Goal: Task Accomplishment & Management: Complete application form

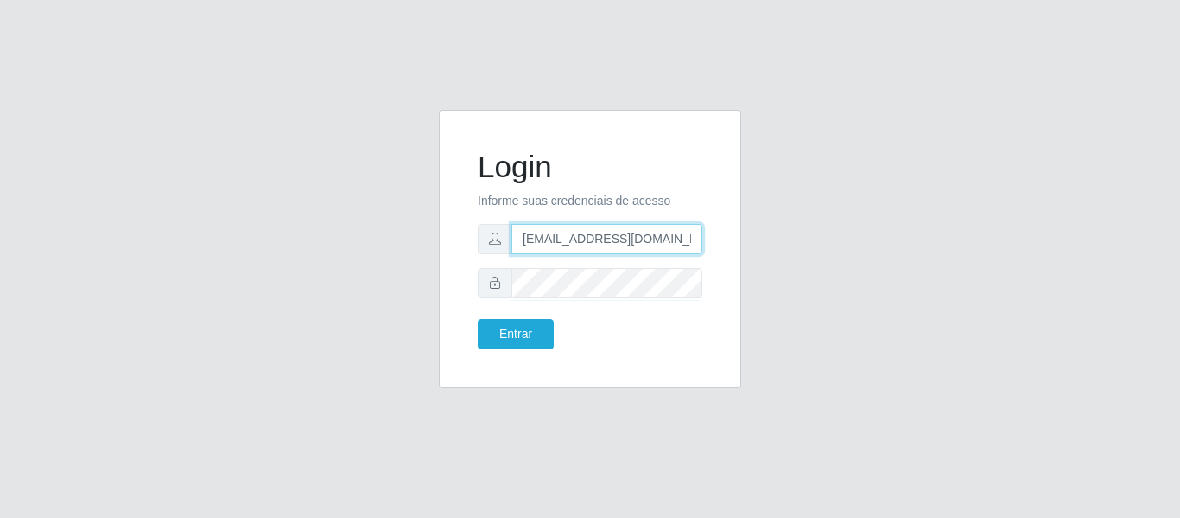
click at [623, 232] on input "[EMAIL_ADDRESS][DOMAIN_NAME]" at bounding box center [607, 239] width 191 height 30
click at [636, 238] on input "[EMAIL_ADDRESS][DOMAIN_NAME]" at bounding box center [607, 239] width 191 height 30
click at [637, 237] on input "[EMAIL_ADDRESS][DOMAIN_NAME]" at bounding box center [607, 239] width 191 height 30
click at [638, 236] on input "[EMAIL_ADDRESS][DOMAIN_NAME]" at bounding box center [607, 239] width 191 height 30
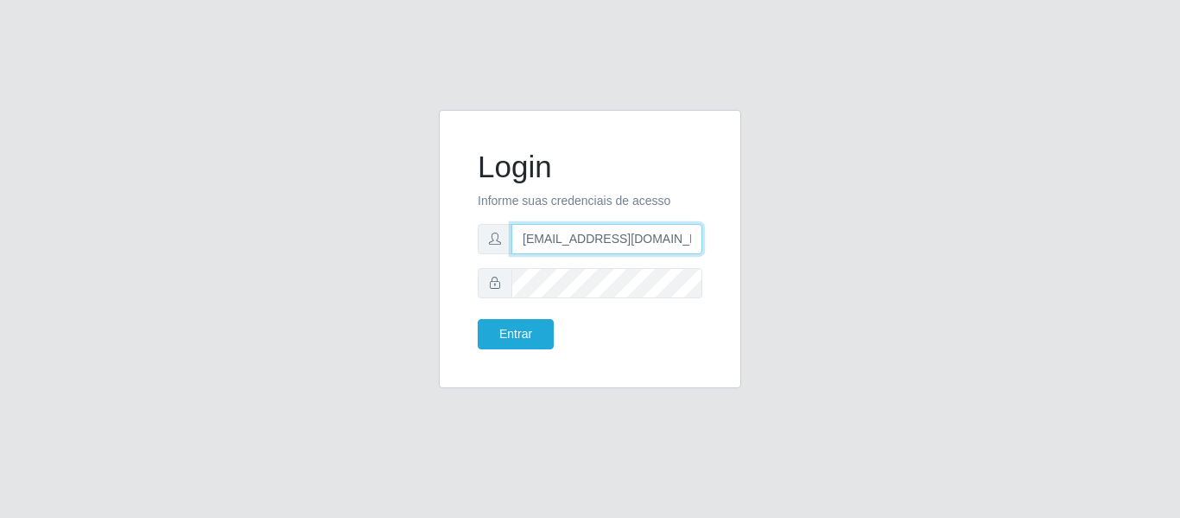
click at [639, 233] on input "[EMAIL_ADDRESS][DOMAIN_NAME]" at bounding box center [607, 239] width 191 height 30
click at [640, 232] on input "[EMAIL_ADDRESS][DOMAIN_NAME]" at bounding box center [607, 239] width 191 height 30
type input "camilaredcompras@iwof"
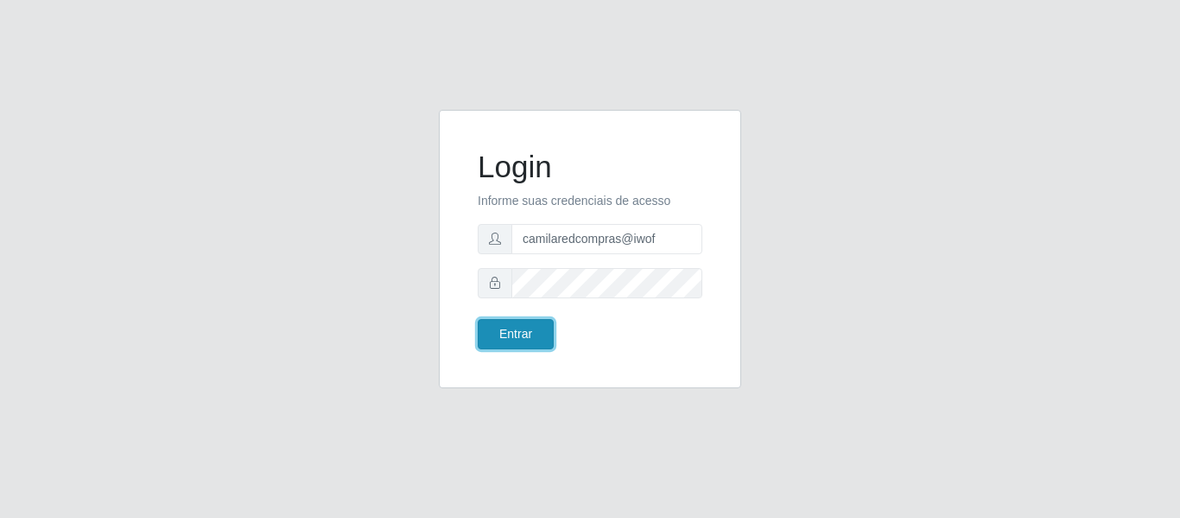
click at [507, 340] on button "Entrar" at bounding box center [516, 334] width 76 height 30
click at [529, 322] on button "Entrar" at bounding box center [516, 334] width 76 height 30
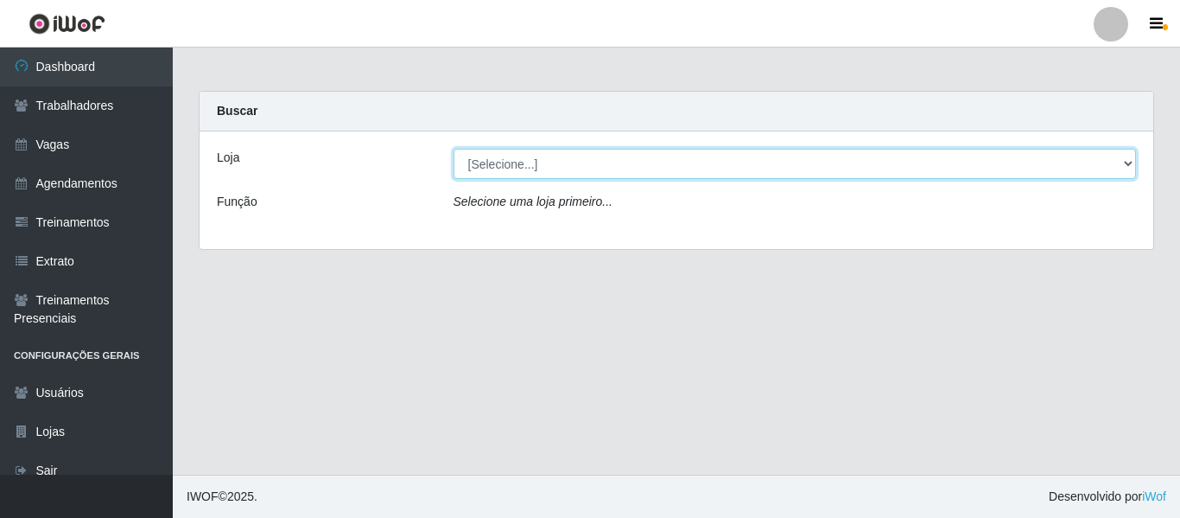
click at [566, 158] on select "[Selecione...] Rede Compras - CD Logistica Rede Compras Supermercados - LOJA 1 …" at bounding box center [796, 164] width 684 height 30
select select "397"
click at [454, 149] on select "[Selecione...] Rede Compras - CD Logistica Rede Compras Supermercados - LOJA 1 …" at bounding box center [796, 164] width 684 height 30
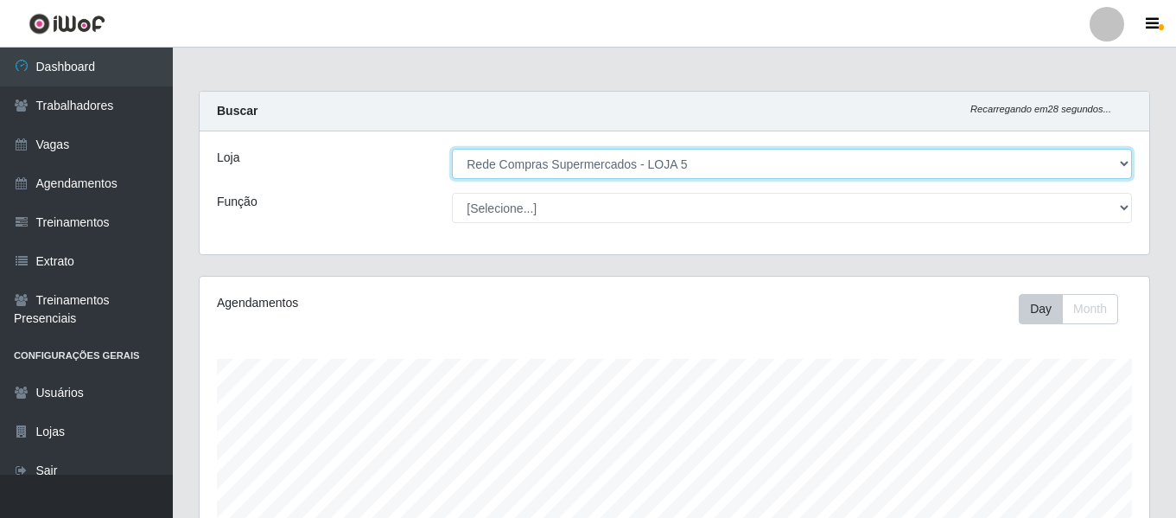
scroll to position [359, 950]
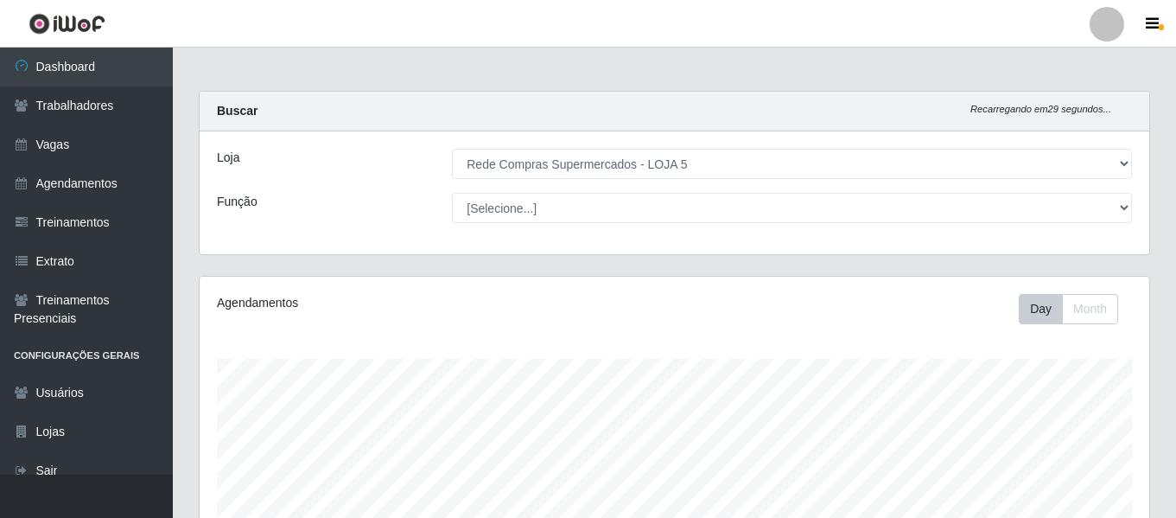
click at [683, 105] on div "Buscar Recarregando em 29 segundos..." at bounding box center [675, 112] width 950 height 40
click at [1101, 41] on li "Perfil Alterar Senha Sair" at bounding box center [1107, 24] width 52 height 43
click at [1101, 38] on div at bounding box center [1107, 24] width 35 height 35
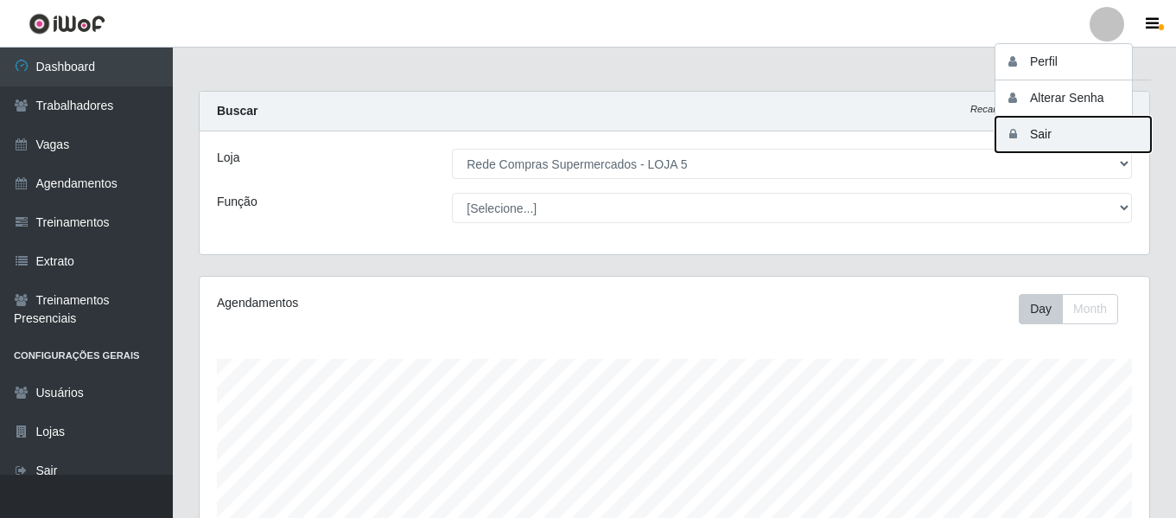
click at [1062, 132] on button "Sair" at bounding box center [1073, 134] width 156 height 35
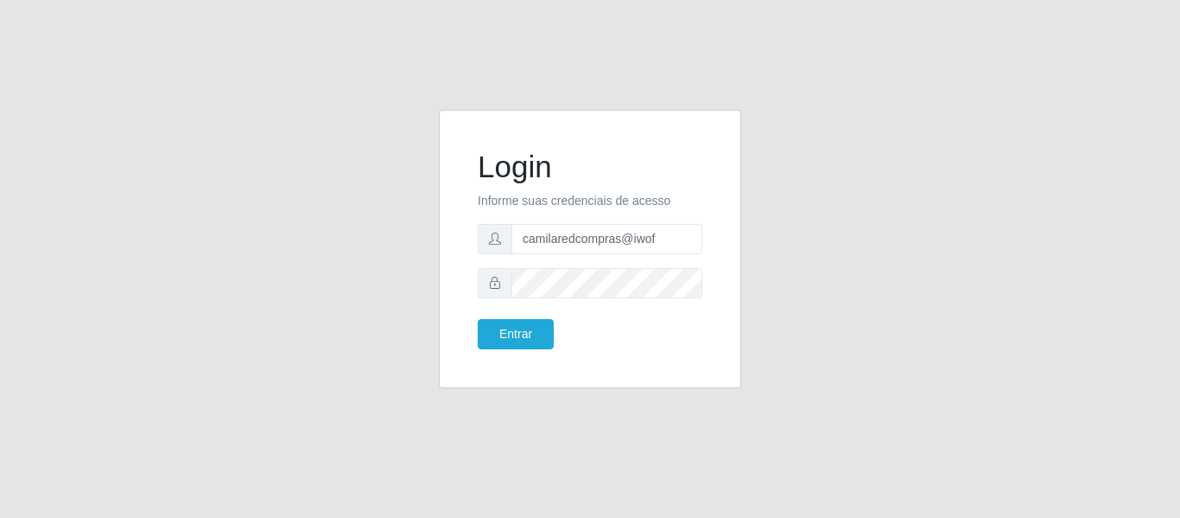
click at [785, 283] on div "Login Informe suas credenciais de acesso camilaredcompras@iwof Entrar" at bounding box center [590, 259] width 985 height 299
drag, startPoint x: 668, startPoint y: 242, endPoint x: 474, endPoint y: 242, distance: 193.6
click at [474, 242] on div "Login Informe suas credenciais de acesso camilaredcompras@iwof Entrar" at bounding box center [590, 248] width 259 height 235
paste input "joaopaulo@red5"
click at [954, 312] on div "Login Informe suas credenciais de acesso joaopaulo@red5 Entrar" at bounding box center [590, 259] width 985 height 299
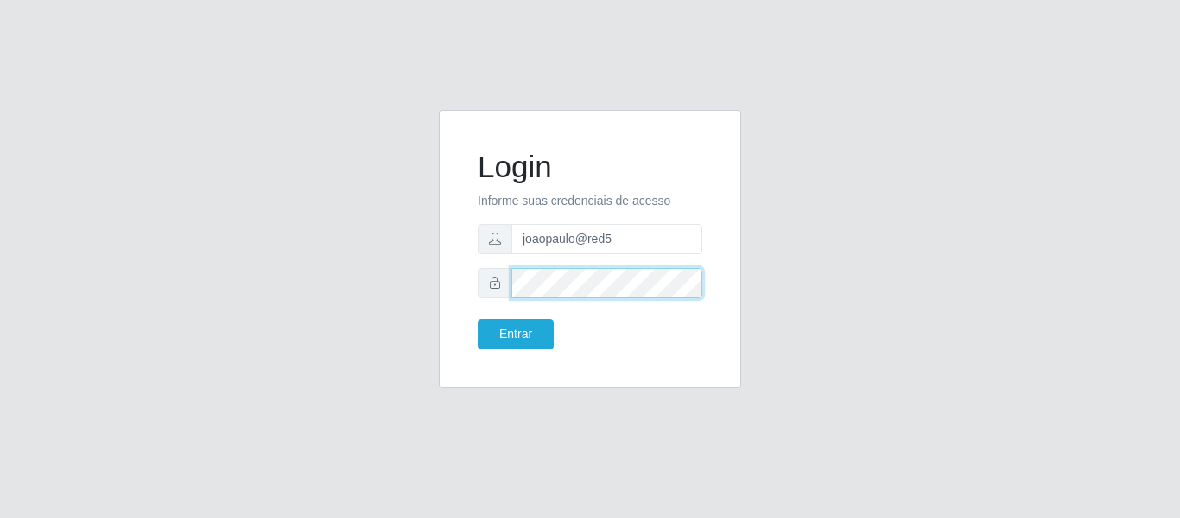
click at [505, 277] on div at bounding box center [590, 283] width 225 height 30
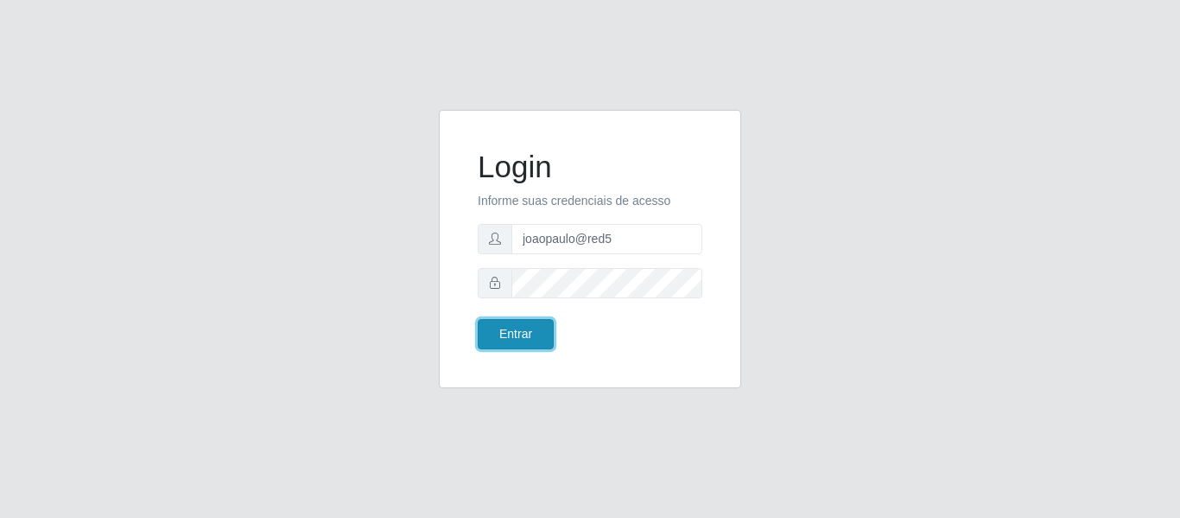
click at [548, 328] on button "Entrar" at bounding box center [516, 334] width 76 height 30
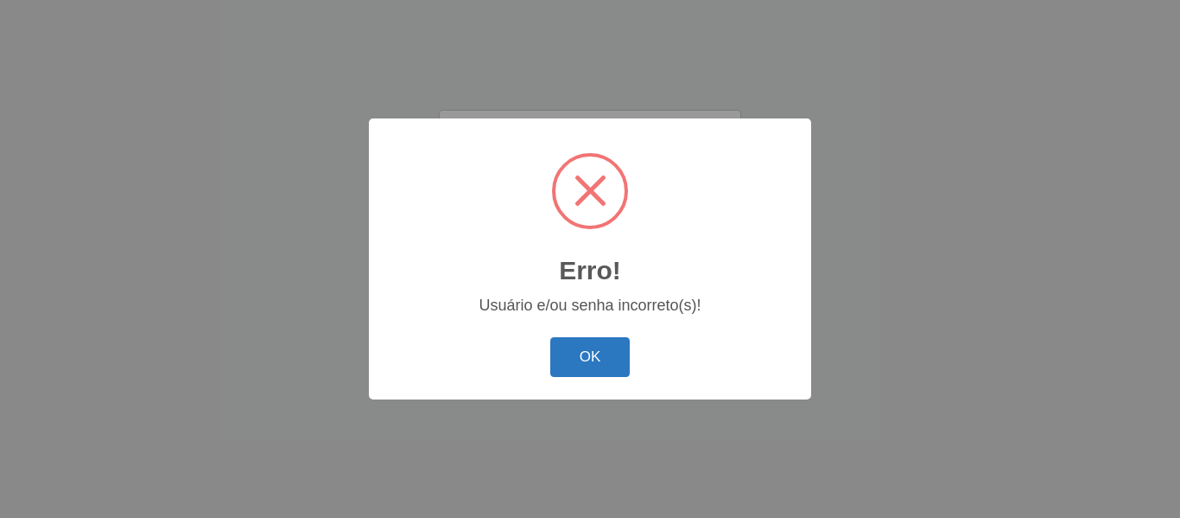
click at [581, 358] on button "OK" at bounding box center [590, 357] width 80 height 41
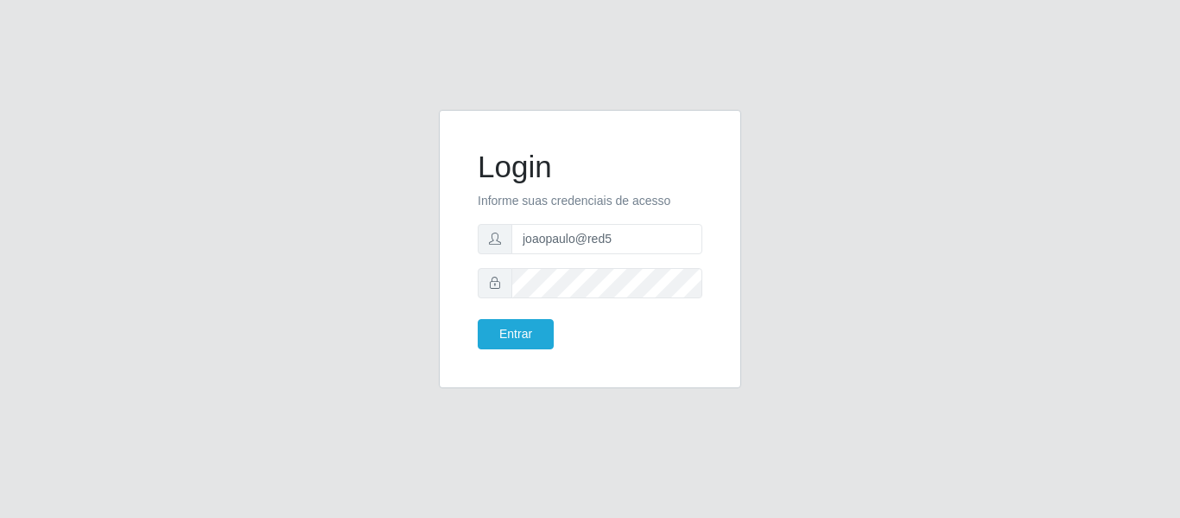
click at [945, 278] on div "Login Informe suas credenciais de acesso joaopaulo@red5 Entrar" at bounding box center [590, 259] width 985 height 299
click at [798, 141] on div "Login Informe suas credenciais de acesso joaopaulo@red5 Entrar" at bounding box center [590, 259] width 985 height 299
click at [945, 235] on div "Login Informe suas credenciais de acesso joaopaulo@red5 Entrar" at bounding box center [590, 259] width 985 height 299
drag, startPoint x: 557, startPoint y: 234, endPoint x: 453, endPoint y: 221, distance: 105.4
click at [453, 221] on div "Login Informe suas credenciais de acesso joaopaulo@red5 Entrar" at bounding box center [590, 249] width 302 height 278
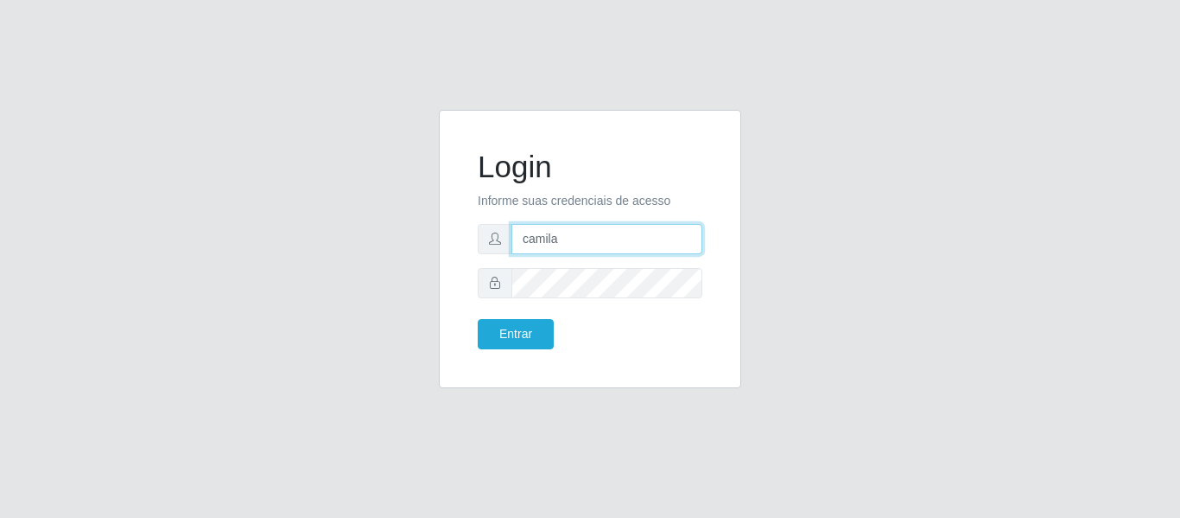
type input "camilaredcompras@iwof"
click at [878, 282] on div "Login Informe suas credenciais de acesso camilaredcompras@iwof Entrar" at bounding box center [590, 259] width 985 height 299
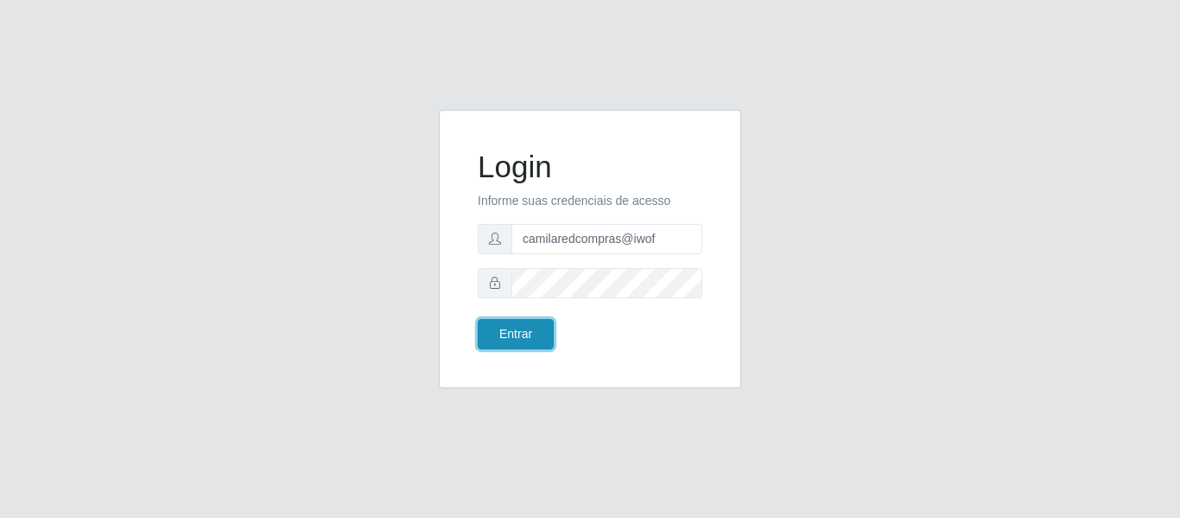
click at [525, 340] on button "Entrar" at bounding box center [516, 334] width 76 height 30
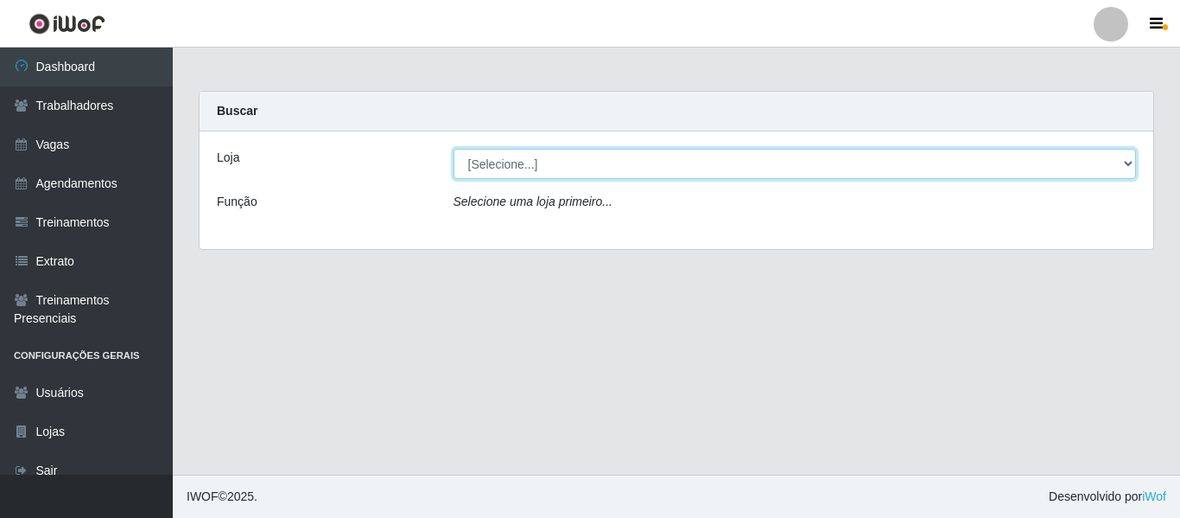
click at [588, 169] on select "[Selecione...] Rede Compras - CD Logistica Rede Compras Supermercados - LOJA 1 …" at bounding box center [796, 164] width 684 height 30
select select "397"
click at [454, 149] on select "[Selecione...] Rede Compras - CD Logistica Rede Compras Supermercados - LOJA 1 …" at bounding box center [796, 164] width 684 height 30
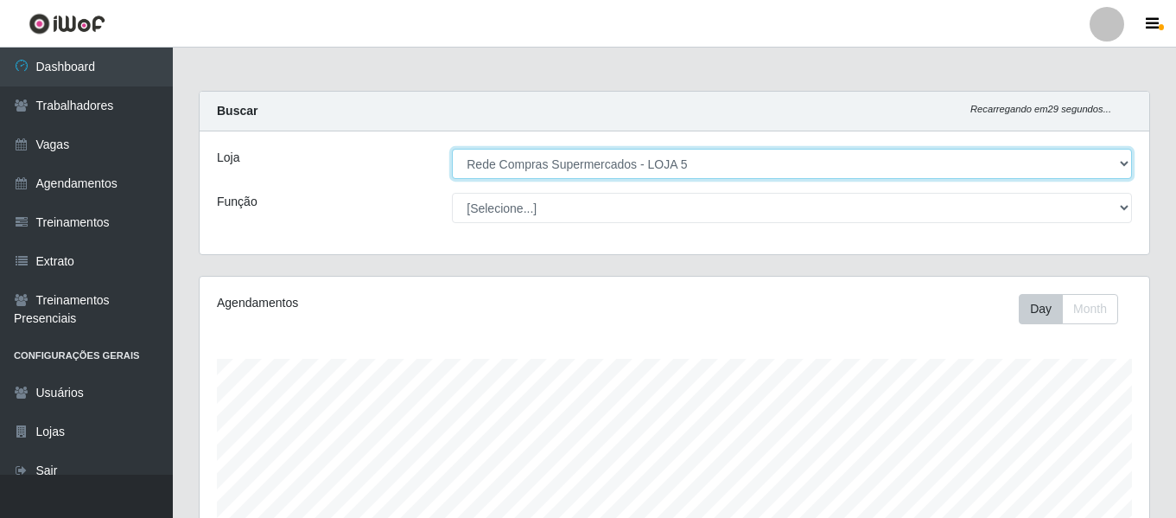
scroll to position [359, 950]
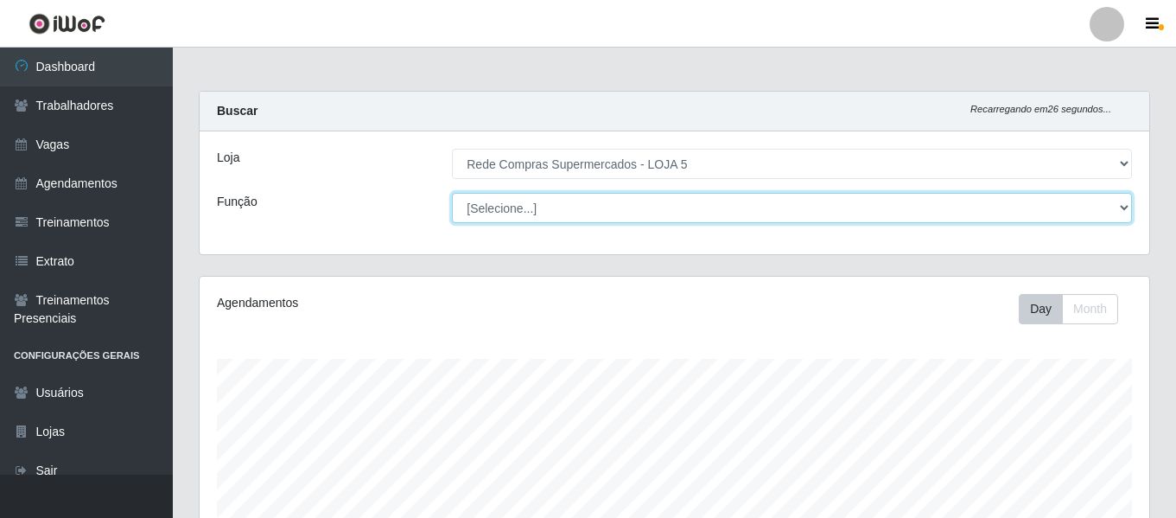
click at [551, 212] on select "[Selecione...] ASG ASG + ASG ++ Auxiliar de Estacionamento Auxiliar de Estacion…" at bounding box center [792, 208] width 680 height 30
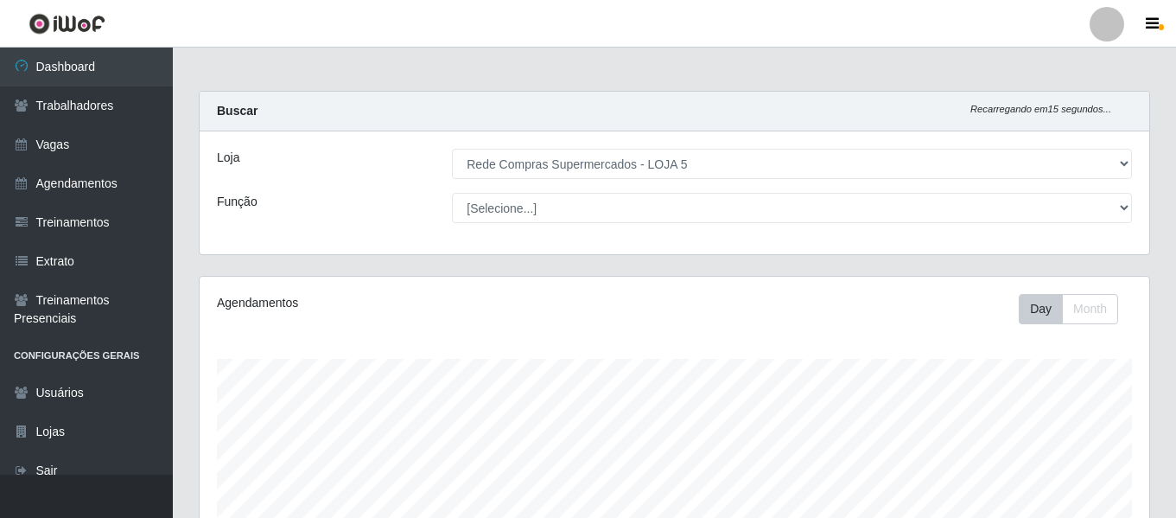
click at [390, 263] on div "Carregando... Buscar Recarregando em 15 segundos... Loja [Selecione...] Rede Co…" at bounding box center [674, 183] width 977 height 185
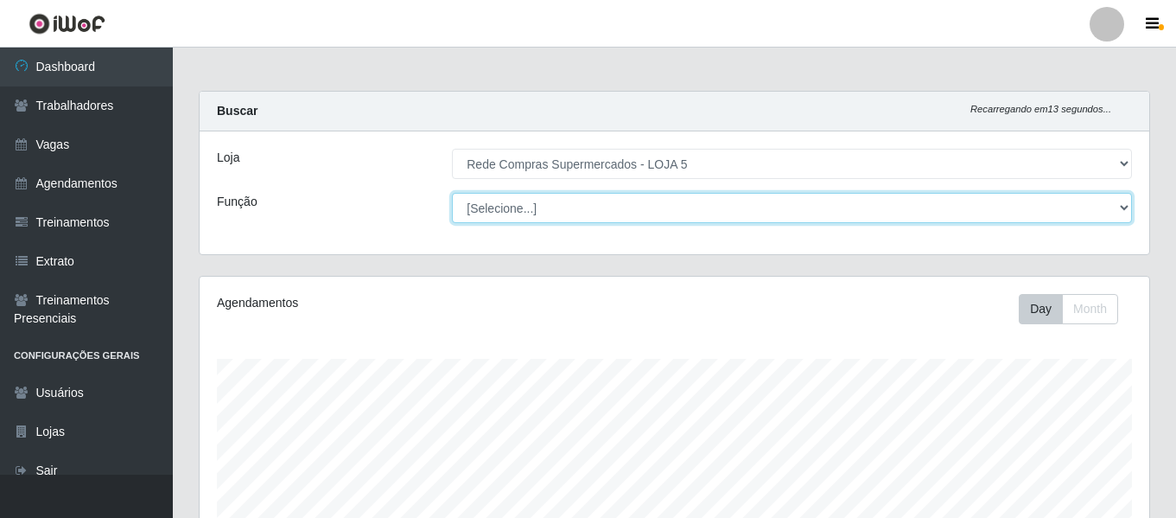
click at [532, 213] on select "[Selecione...] ASG ASG + ASG ++ Auxiliar de Estacionamento Auxiliar de Estacion…" at bounding box center [792, 208] width 680 height 30
select select "1"
click at [452, 193] on select "[Selecione...] ASG ASG + ASG ++ Auxiliar de Estacionamento Auxiliar de Estacion…" at bounding box center [792, 208] width 680 height 30
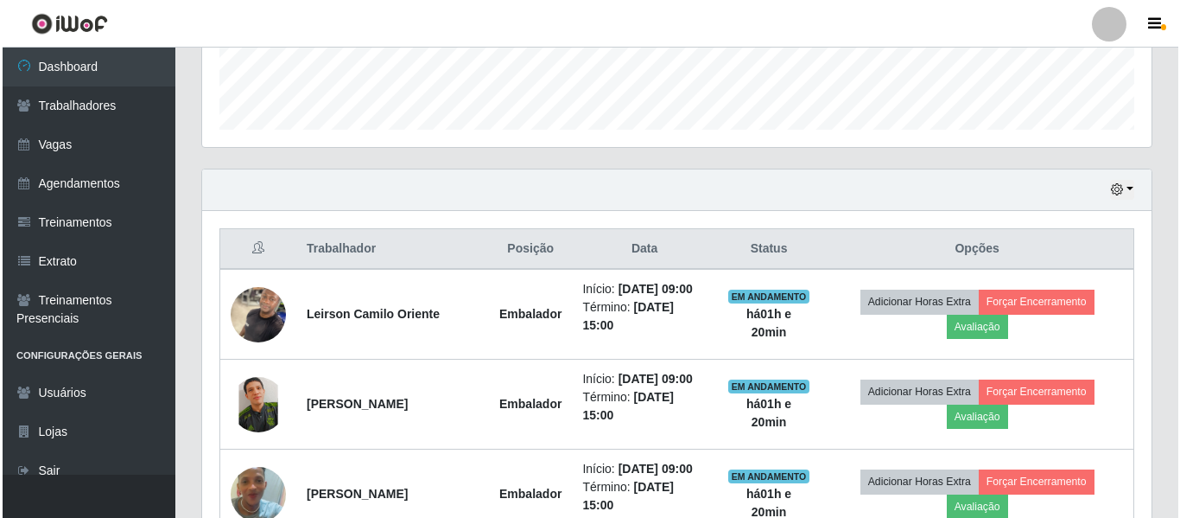
scroll to position [518, 0]
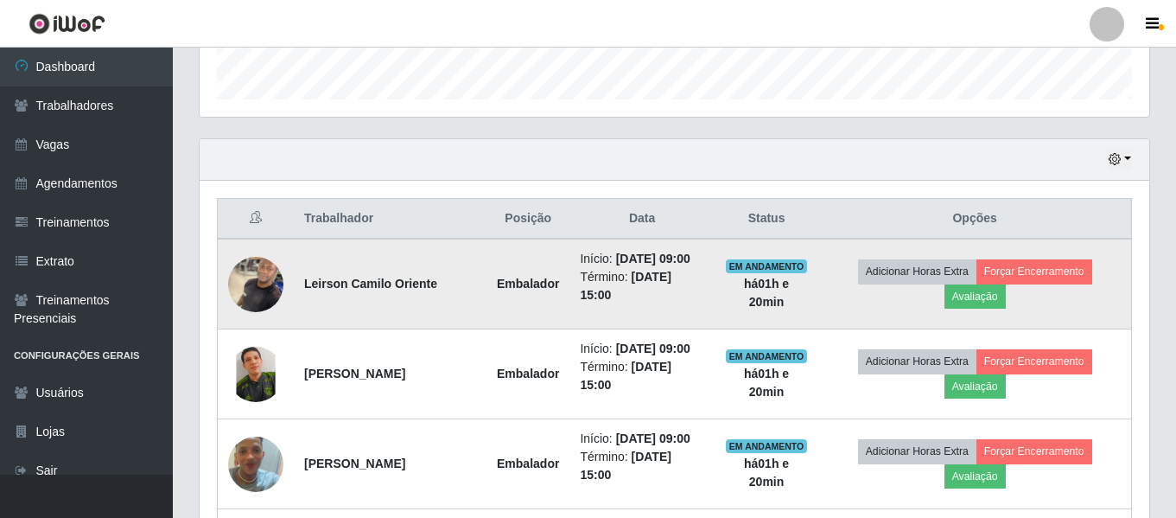
click at [235, 293] on img at bounding box center [255, 283] width 55 height 73
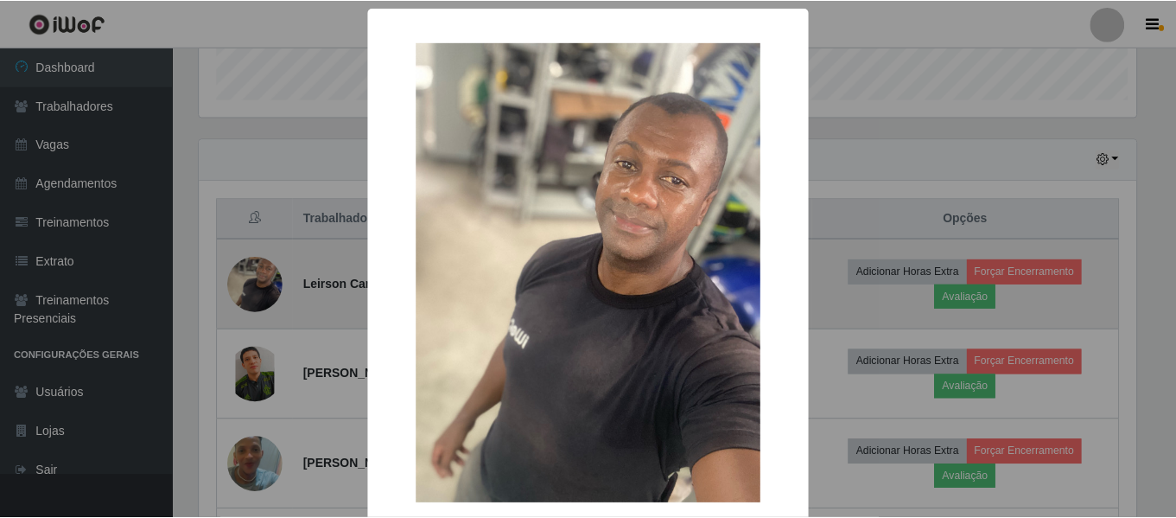
scroll to position [359, 941]
click at [235, 293] on div "× OK Cancel" at bounding box center [590, 259] width 1180 height 518
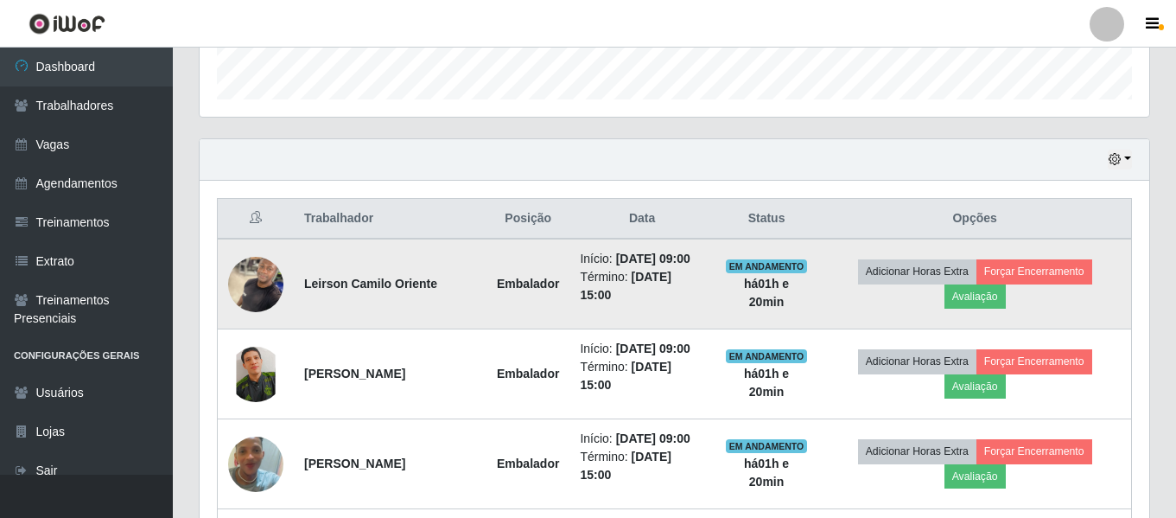
scroll to position [359, 950]
click at [993, 309] on button "Avaliação" at bounding box center [975, 296] width 61 height 24
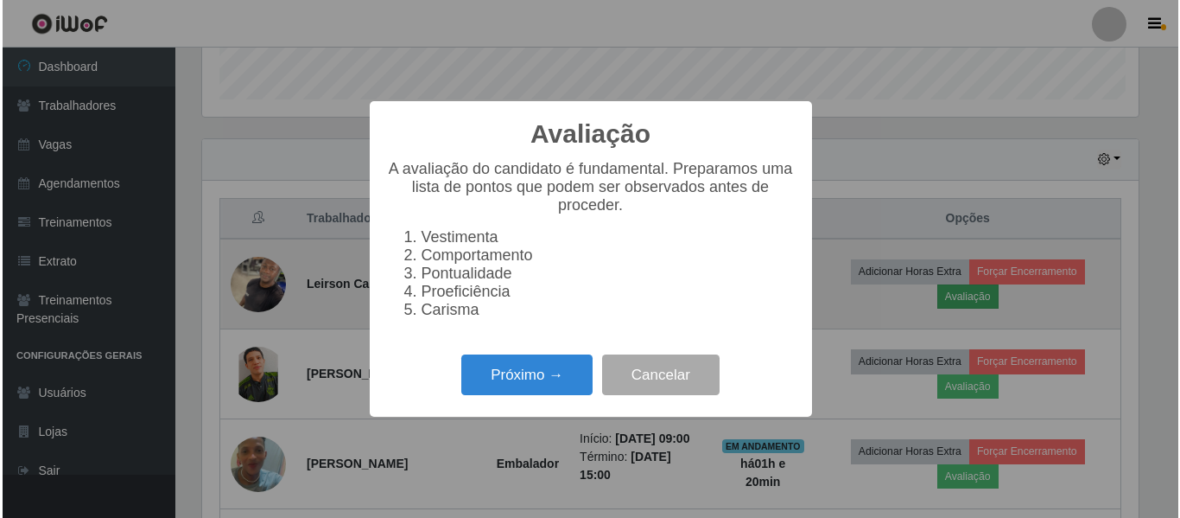
scroll to position [359, 941]
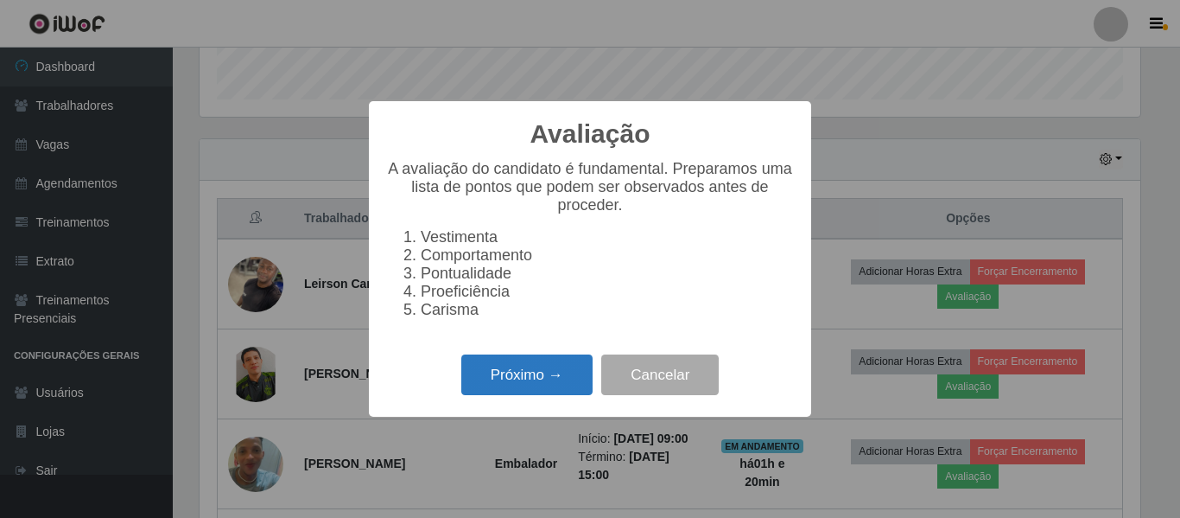
click at [544, 392] on button "Próximo →" at bounding box center [526, 374] width 131 height 41
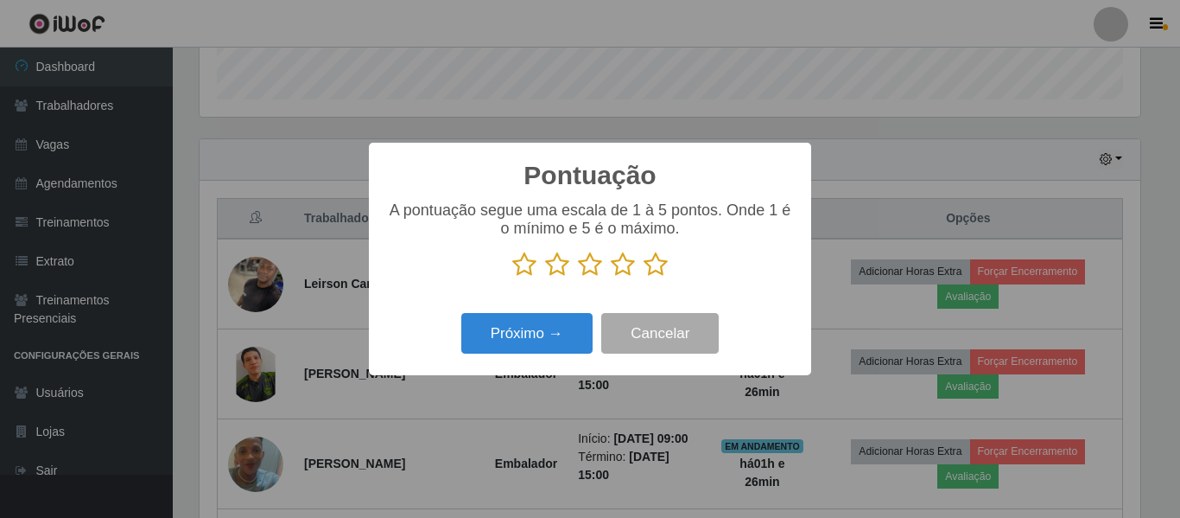
click at [621, 273] on icon at bounding box center [623, 264] width 24 height 26
click at [611, 277] on input "radio" at bounding box center [611, 277] width 0 height 0
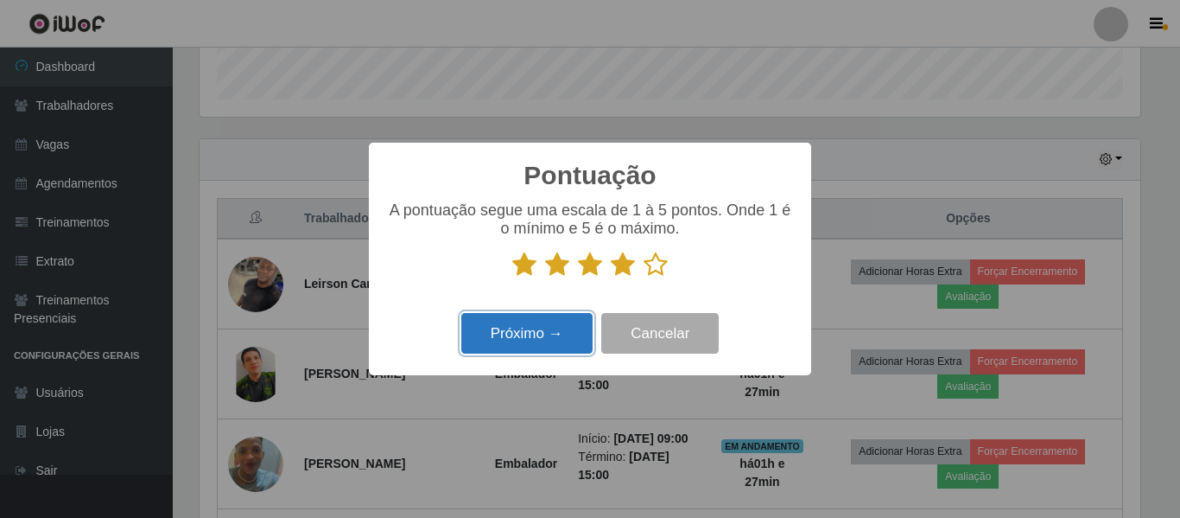
click at [543, 342] on button "Próximo →" at bounding box center [526, 333] width 131 height 41
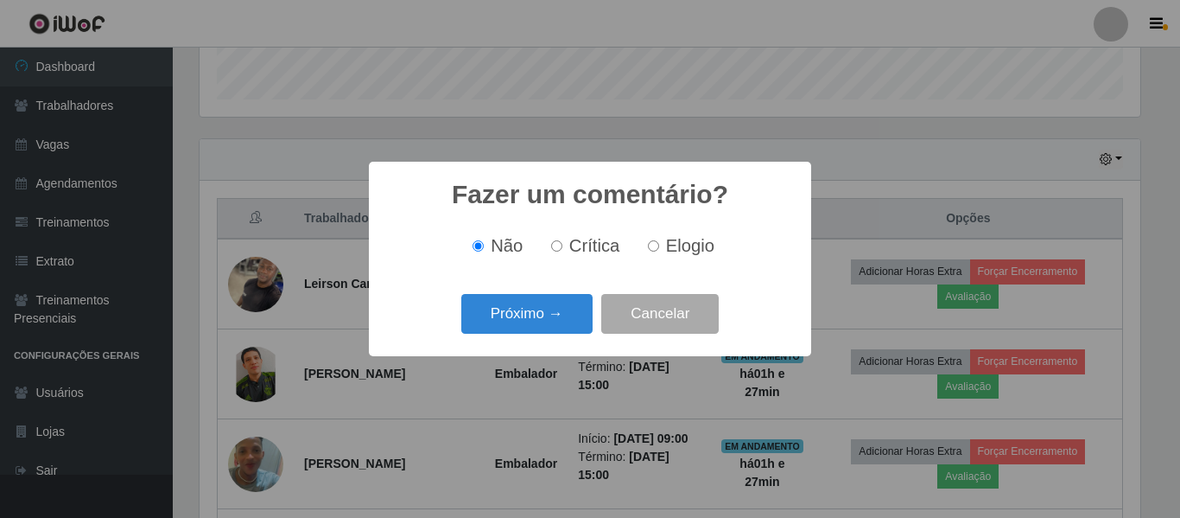
click at [652, 246] on input "Elogio" at bounding box center [653, 245] width 11 height 11
radio input "true"
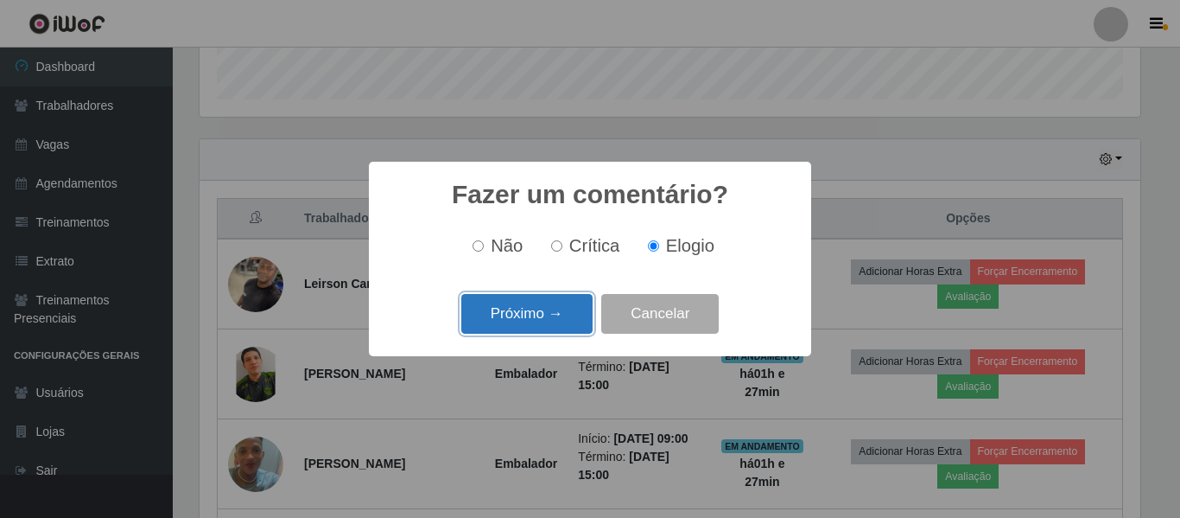
click at [559, 318] on button "Próximo →" at bounding box center [526, 314] width 131 height 41
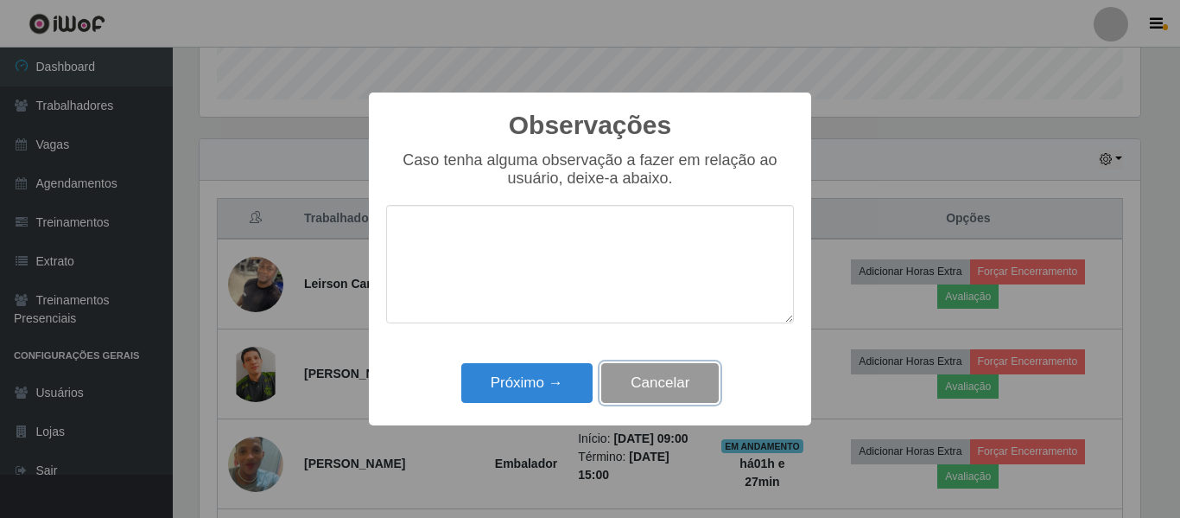
click at [635, 379] on button "Cancelar" at bounding box center [660, 383] width 118 height 41
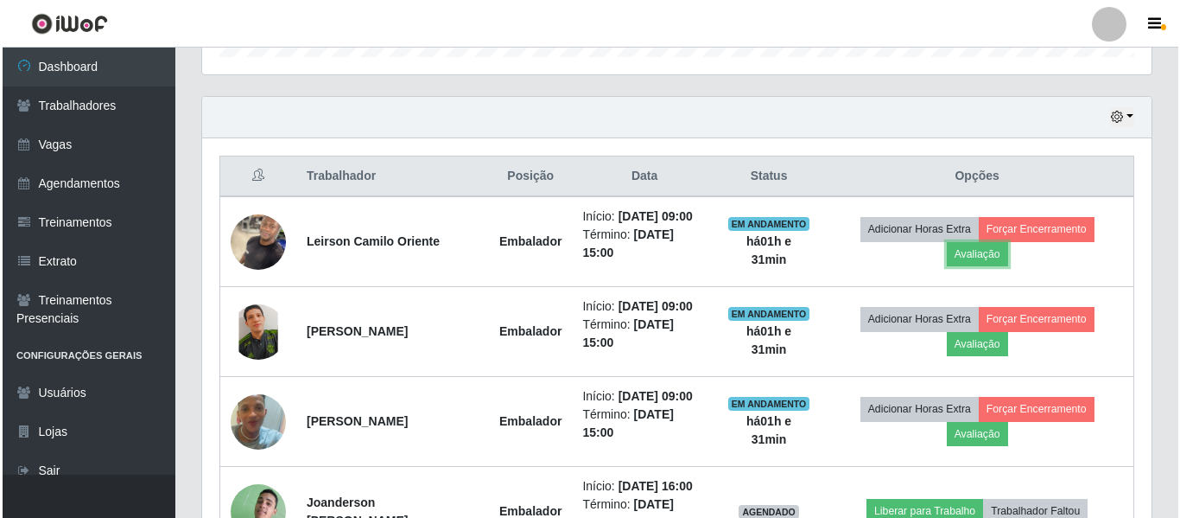
scroll to position [560, 0]
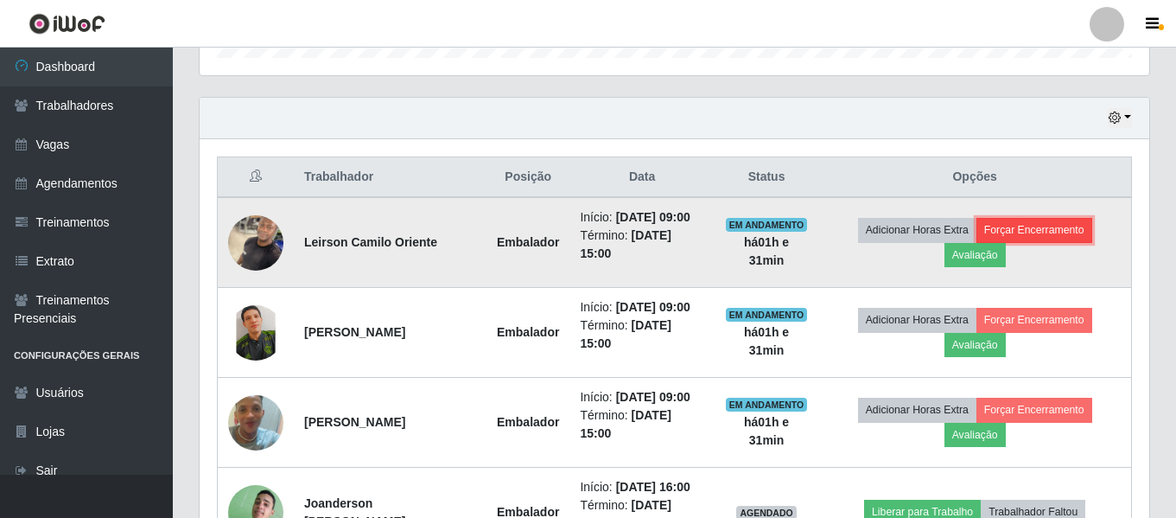
click at [1084, 242] on button "Forçar Encerramento" at bounding box center [1034, 230] width 116 height 24
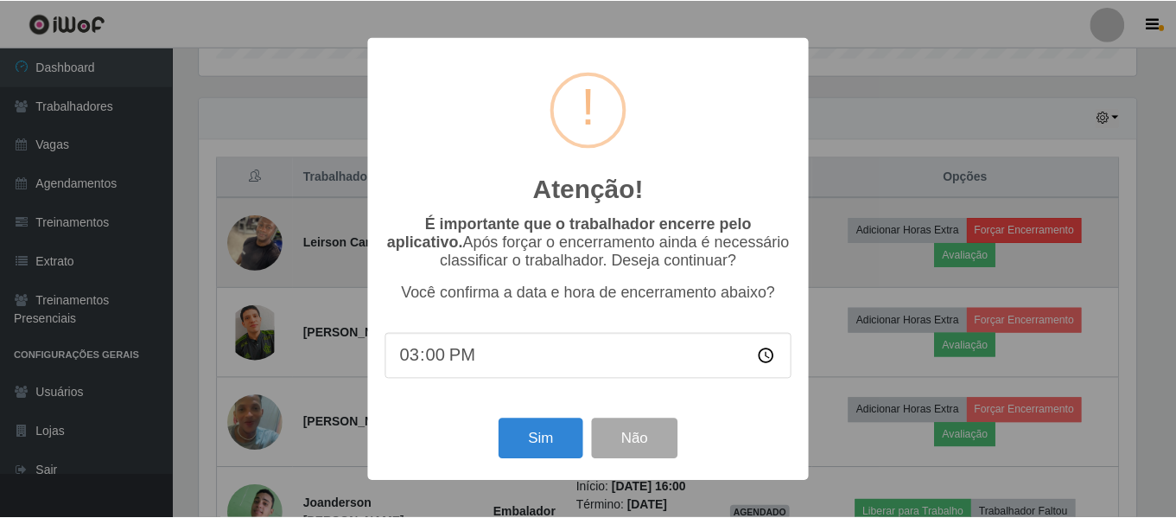
scroll to position [359, 941]
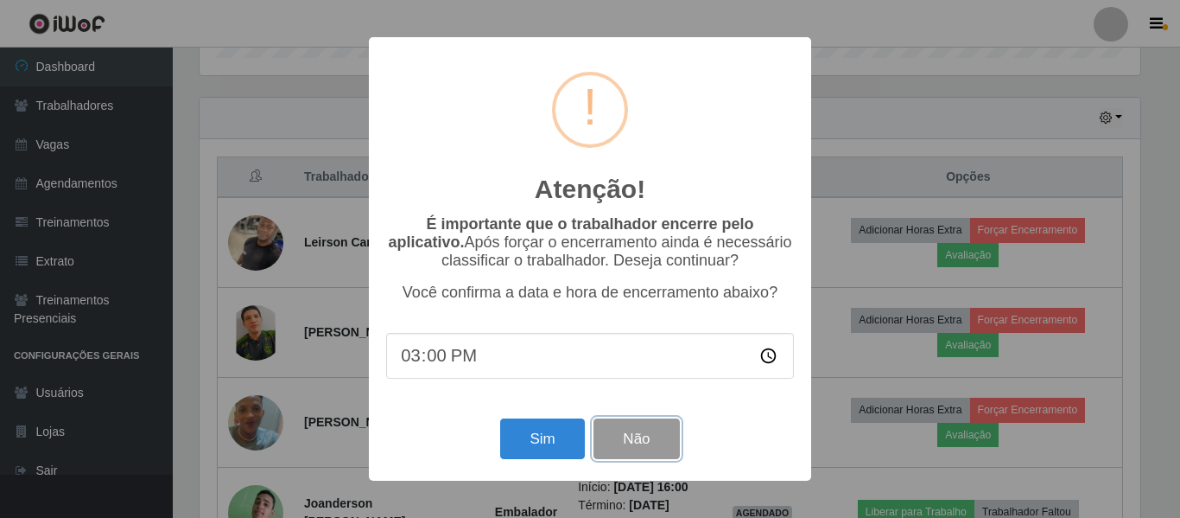
click at [632, 431] on button "Não" at bounding box center [637, 438] width 86 height 41
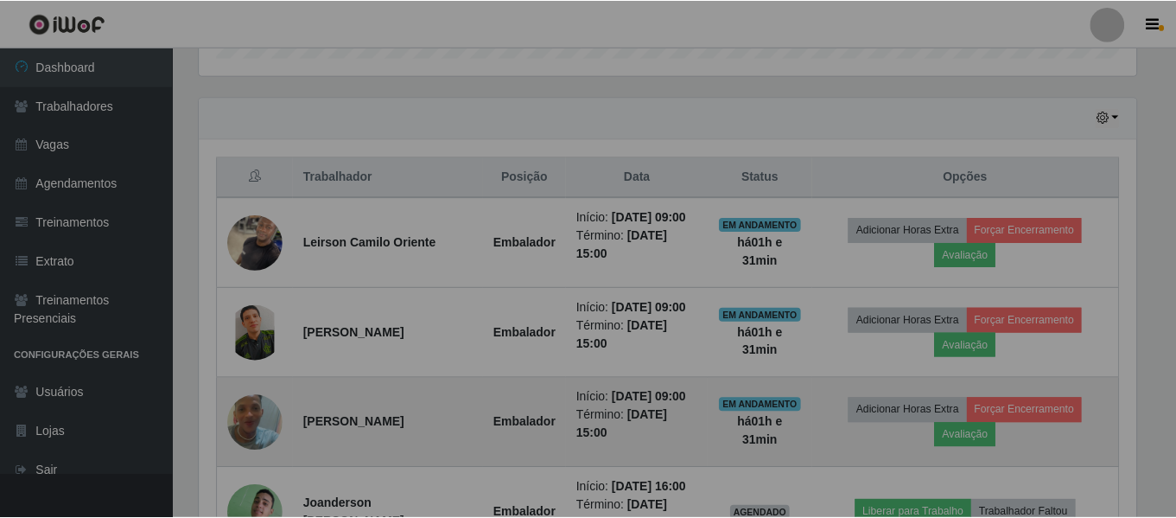
scroll to position [359, 950]
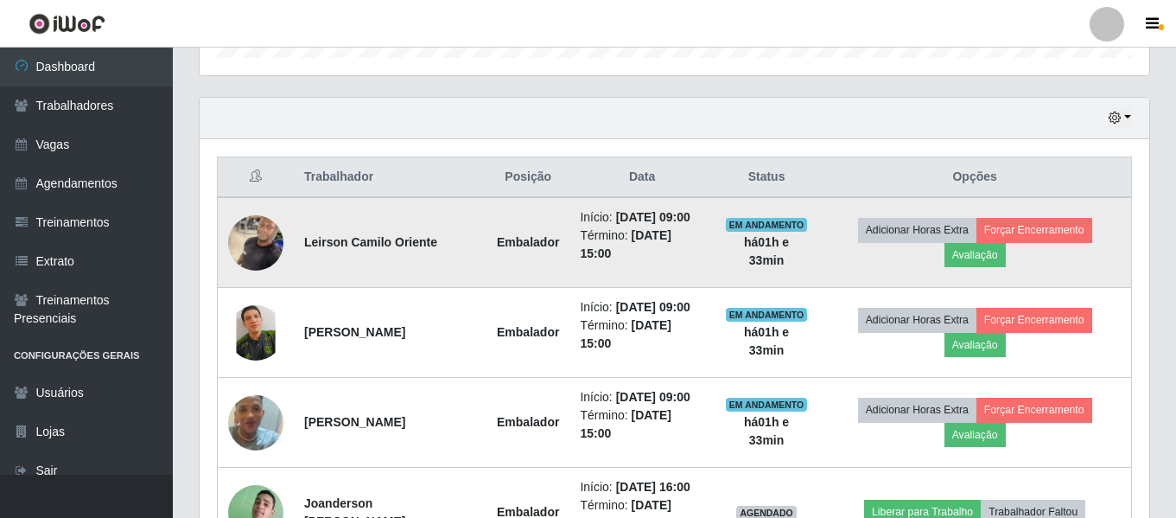
click at [389, 249] on strong "Leirson Camilo Oriente" at bounding box center [370, 242] width 133 height 14
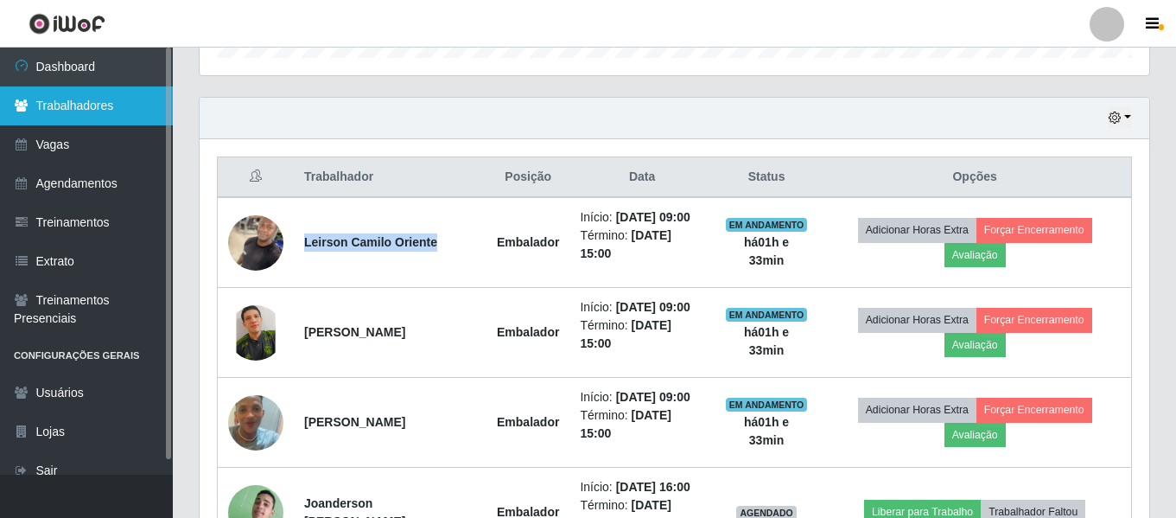
click at [80, 105] on link "Trabalhadores" at bounding box center [86, 105] width 173 height 39
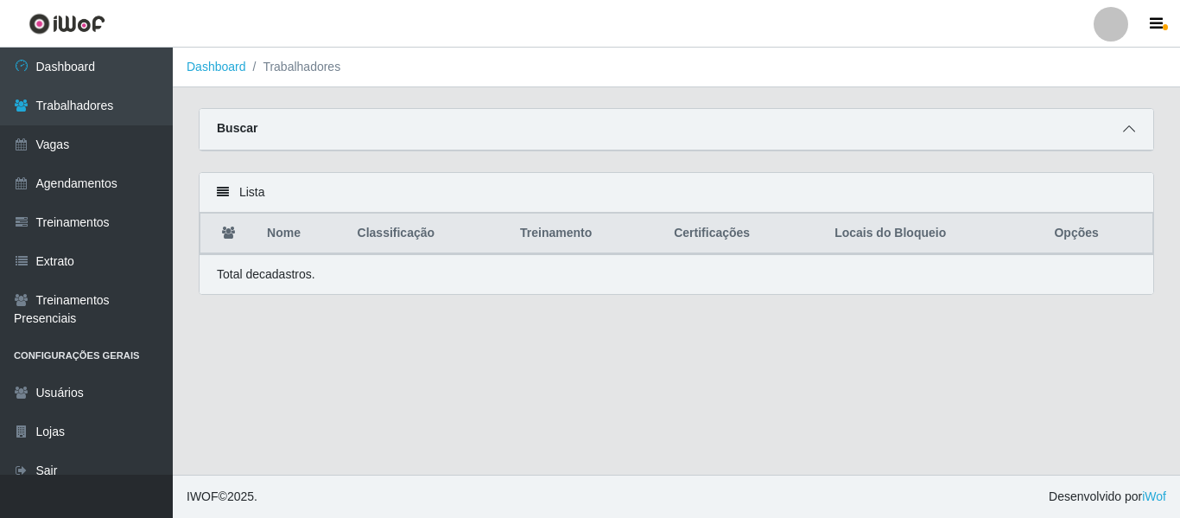
click at [1134, 135] on icon at bounding box center [1129, 129] width 12 height 12
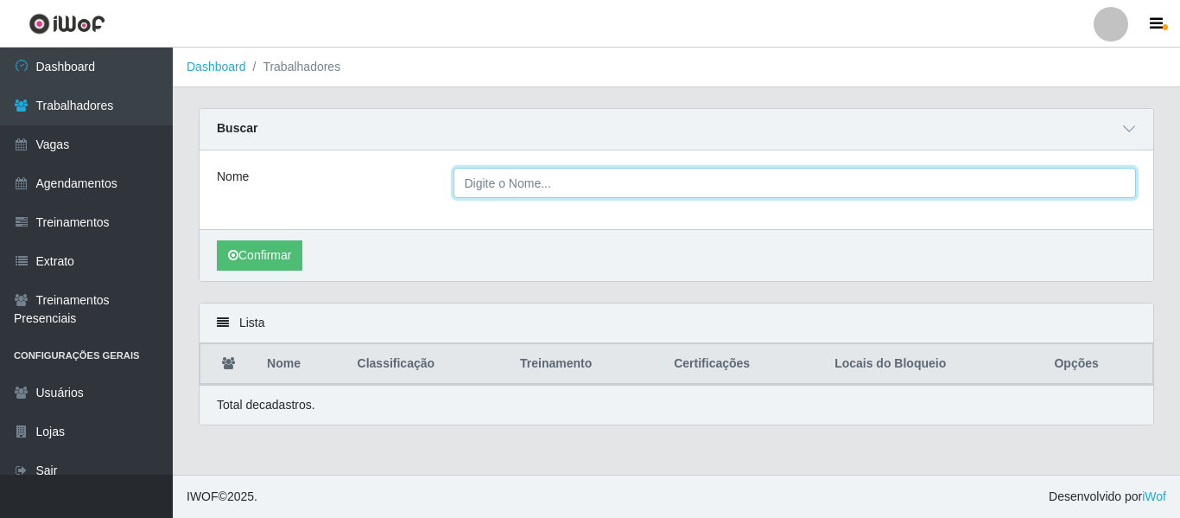
click at [669, 187] on input "Nome" at bounding box center [796, 183] width 684 height 30
paste input "Jpiwof25"
type input "J"
type input "camila"
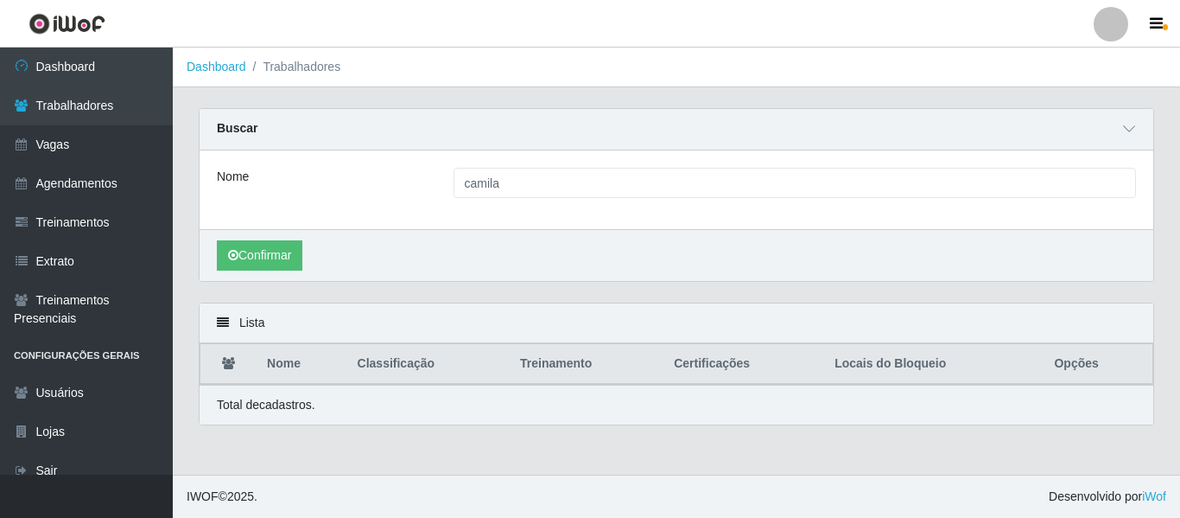
click at [497, 236] on div "Confirmar" at bounding box center [677, 255] width 954 height 52
click at [267, 259] on button "Confirmar" at bounding box center [260, 255] width 86 height 30
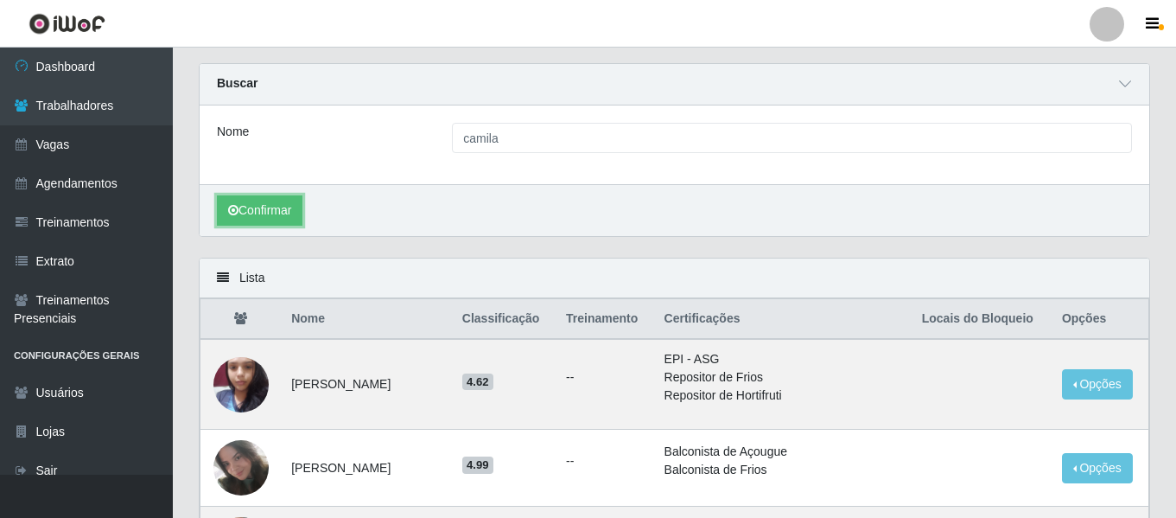
scroll to position [86, 0]
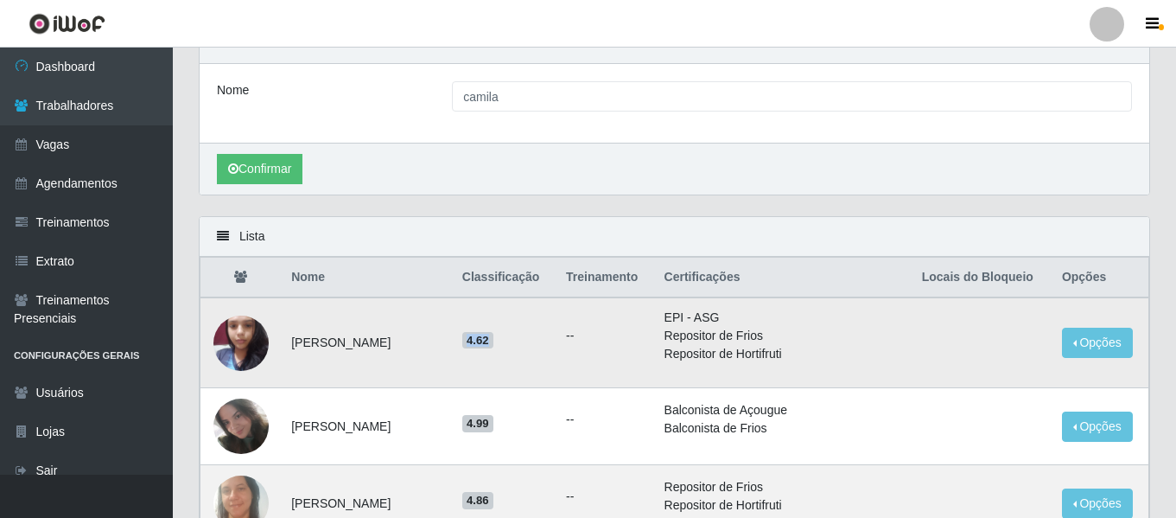
drag, startPoint x: 493, startPoint y: 333, endPoint x: 520, endPoint y: 332, distance: 26.8
click at [520, 332] on h5 "4.62" at bounding box center [503, 339] width 83 height 18
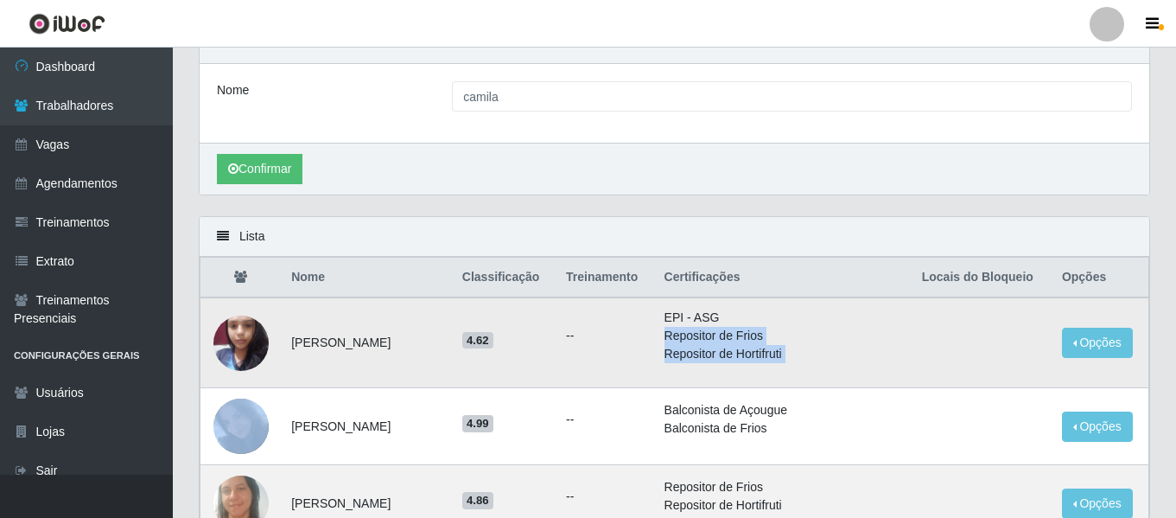
drag, startPoint x: 905, startPoint y: 302, endPoint x: 983, endPoint y: 374, distance: 107.0
click at [983, 374] on tr "[PERSON_NAME] 4.62 -- EPI - ASG Repositor de Frios Repositor de Hortifruti Opçõ…" at bounding box center [674, 342] width 949 height 91
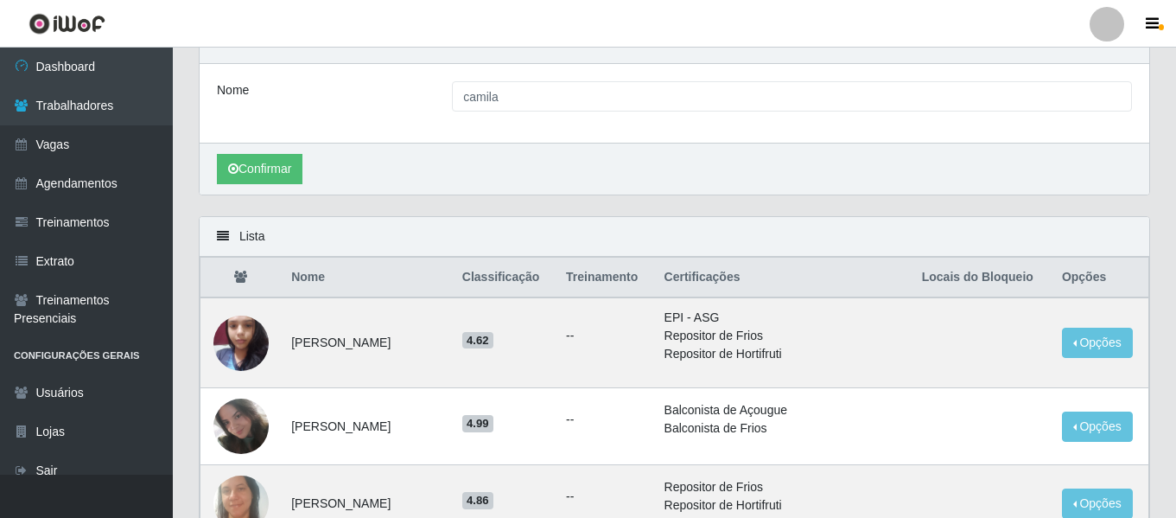
click at [883, 220] on div "Lista" at bounding box center [675, 237] width 950 height 40
click at [1095, 340] on button "Opções" at bounding box center [1097, 343] width 71 height 30
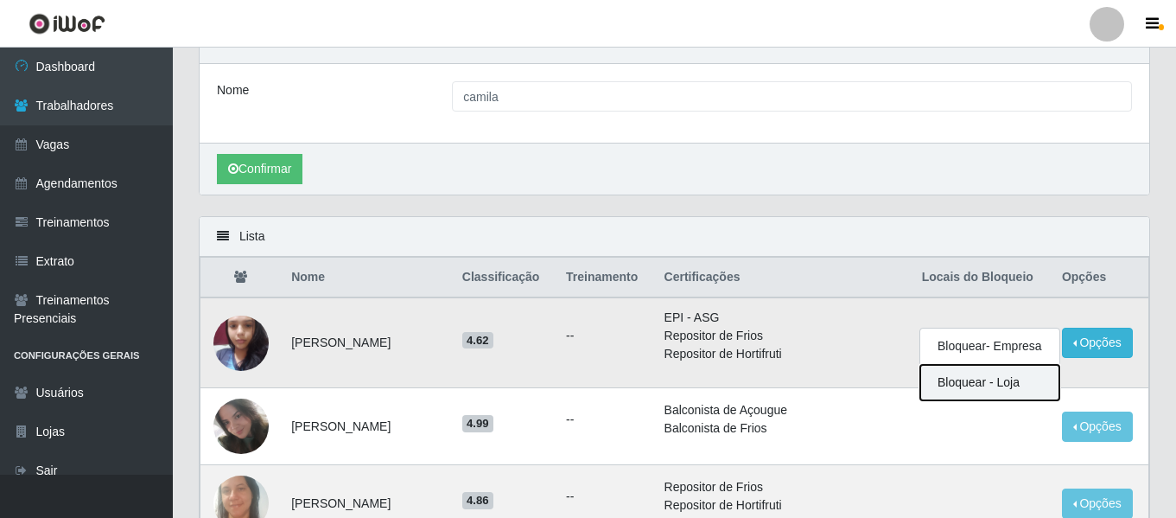
click at [1009, 386] on button "Bloquear - Loja" at bounding box center [989, 382] width 139 height 35
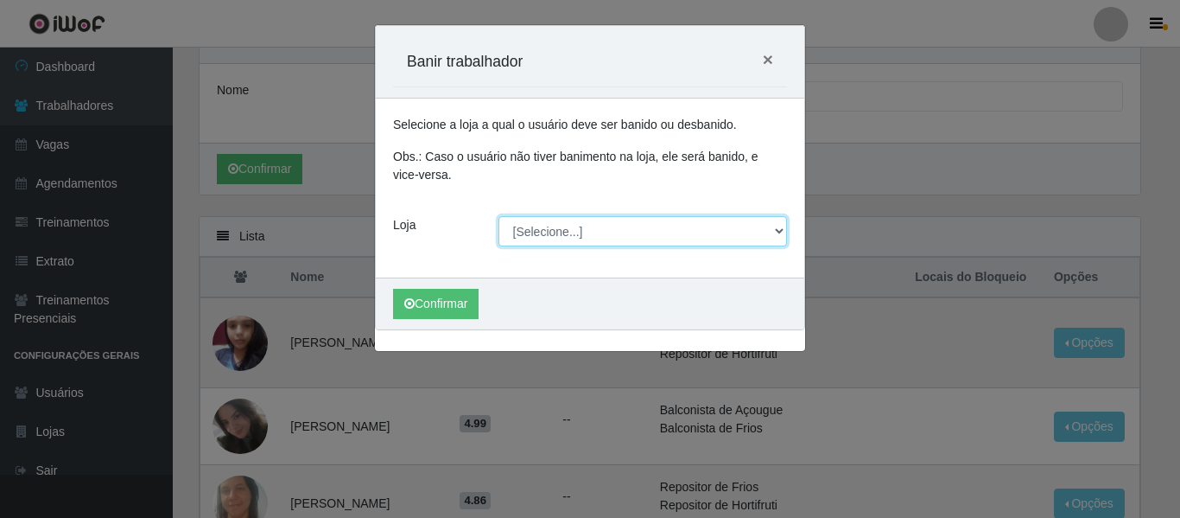
click at [618, 234] on select "[Selecione...] Rede Compras - CD Logistica Rede Compras Supermercados - LOJA 1 …" at bounding box center [643, 231] width 289 height 30
select select "397"
click at [499, 216] on select "[Selecione...] Rede Compras - CD Logistica Rede Compras Supermercados - LOJA 1 …" at bounding box center [643, 231] width 289 height 30
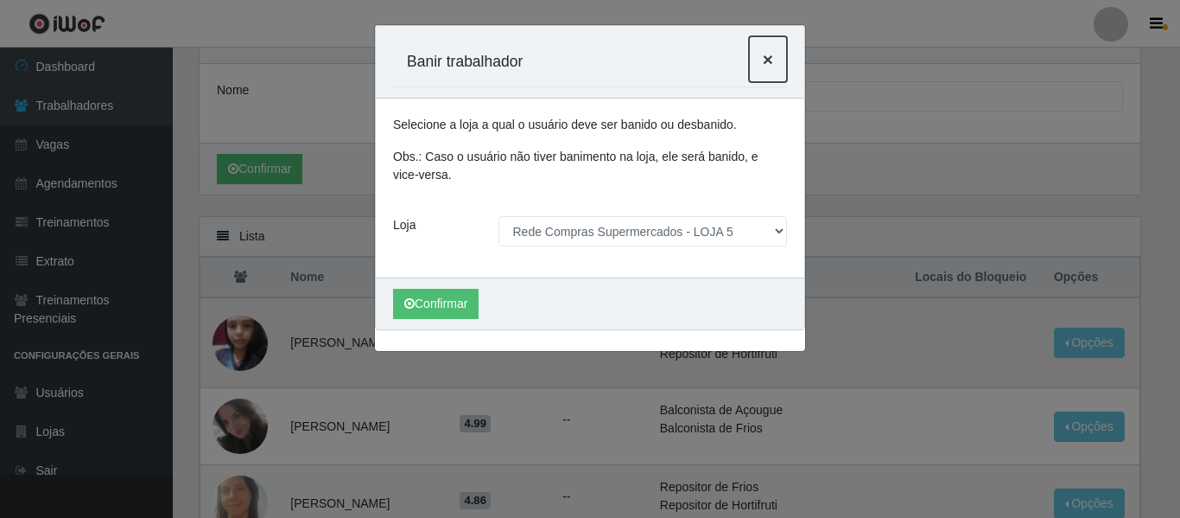
click at [773, 51] on button "×" at bounding box center [768, 59] width 38 height 46
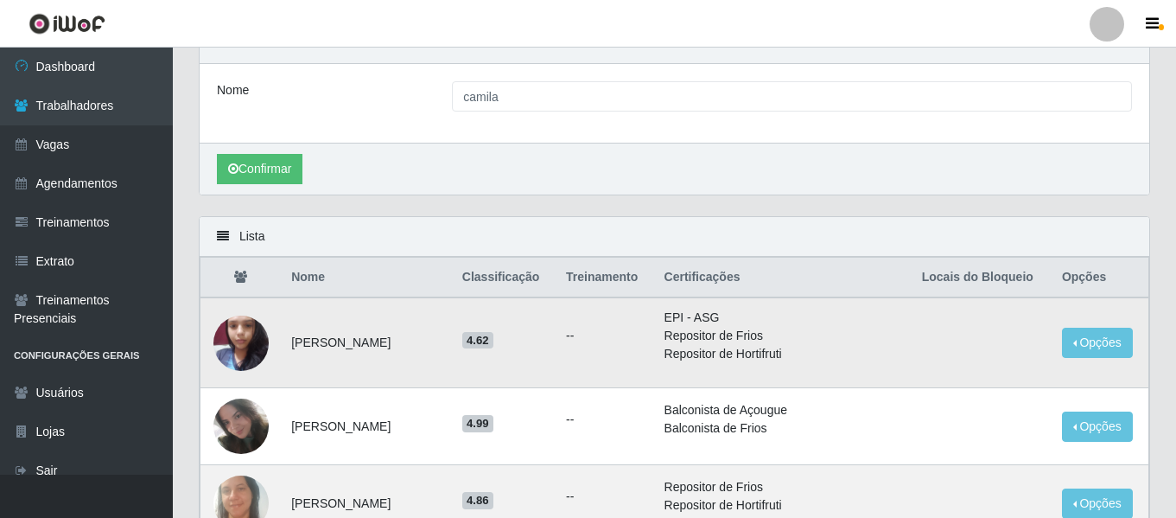
scroll to position [0, 0]
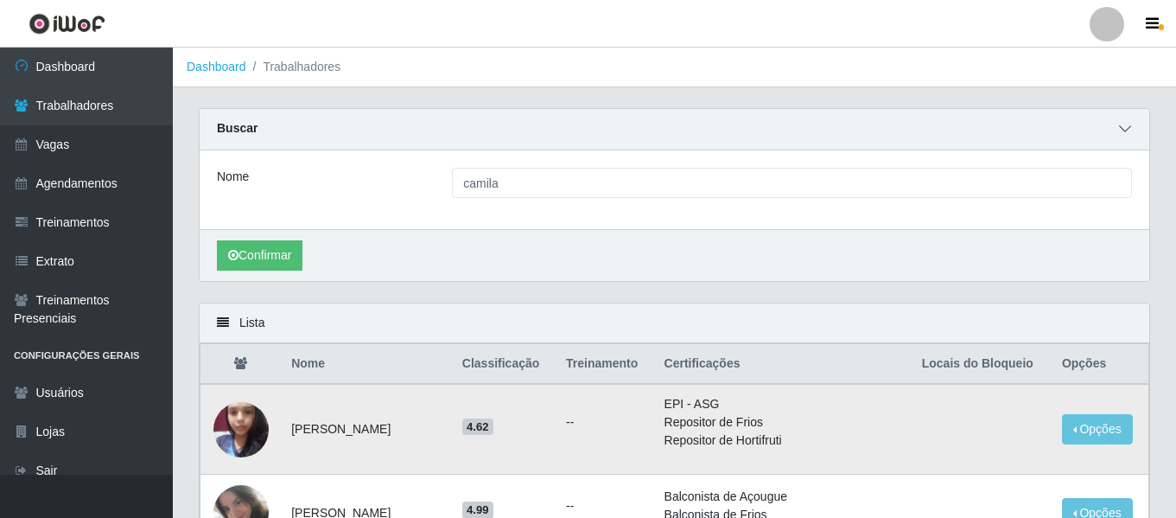
click at [1129, 126] on icon at bounding box center [1125, 129] width 12 height 12
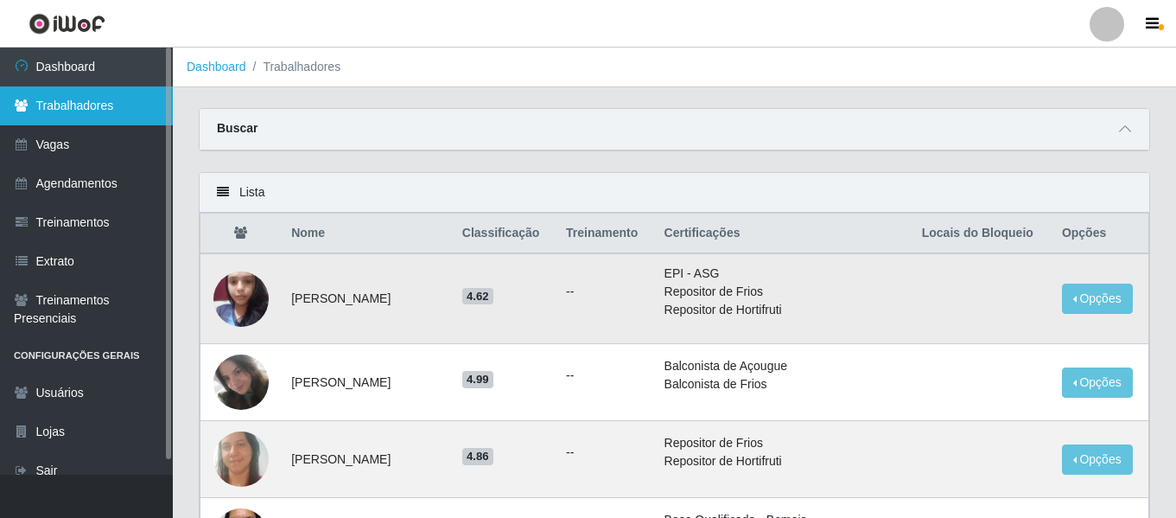
click at [97, 103] on link "Trabalhadores" at bounding box center [86, 105] width 173 height 39
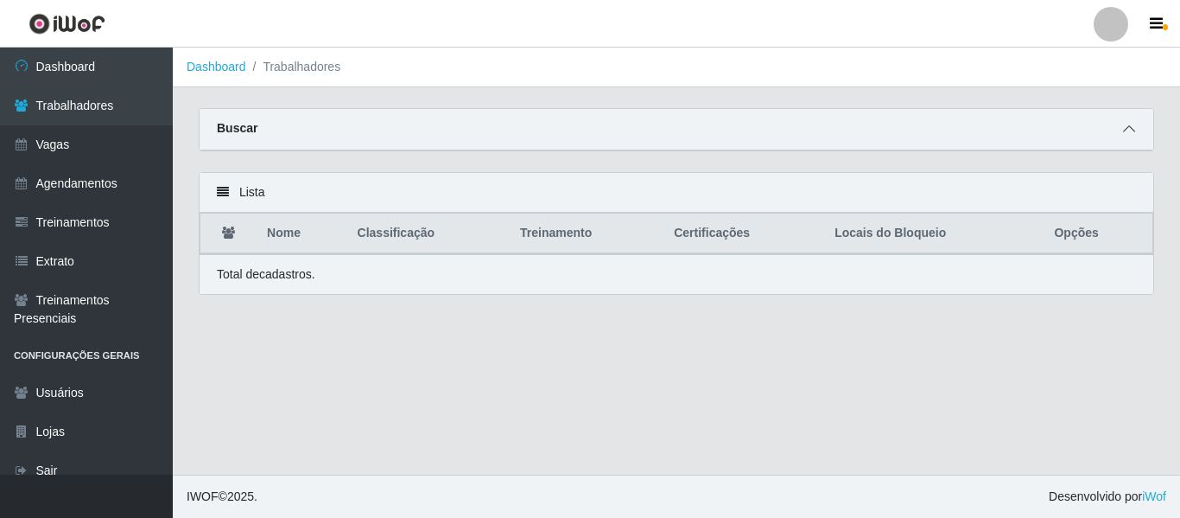
click at [1131, 128] on icon at bounding box center [1129, 129] width 12 height 12
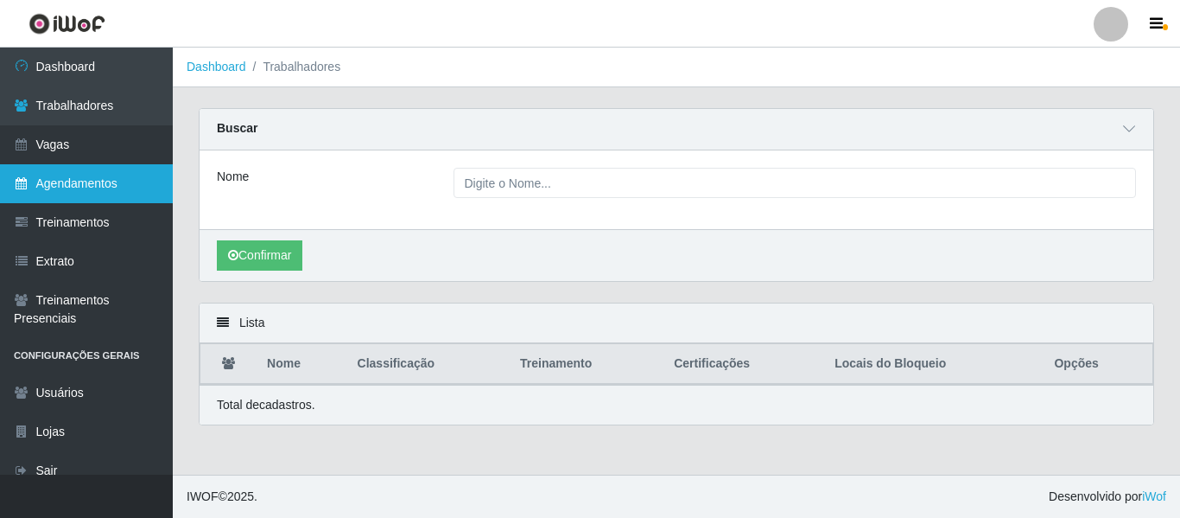
click at [62, 181] on link "Agendamentos" at bounding box center [86, 183] width 173 height 39
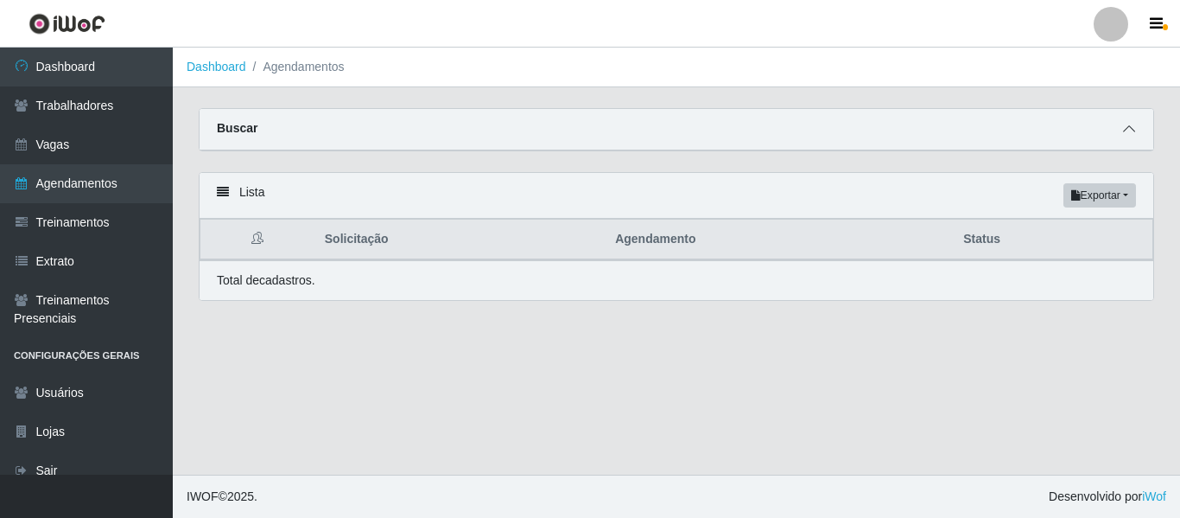
click at [1133, 130] on icon at bounding box center [1129, 129] width 12 height 12
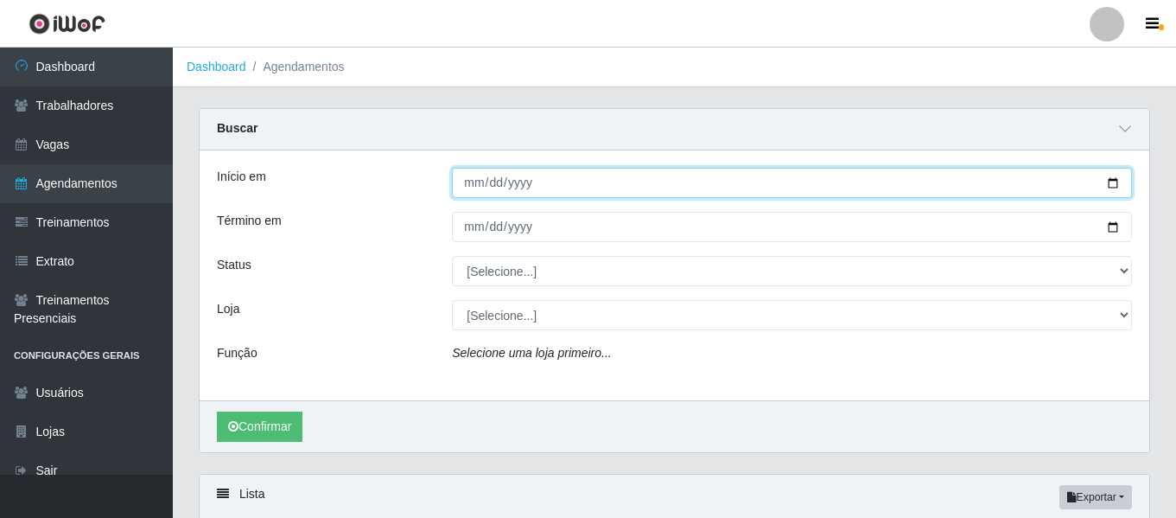
click at [459, 180] on input "Início em" at bounding box center [792, 183] width 680 height 30
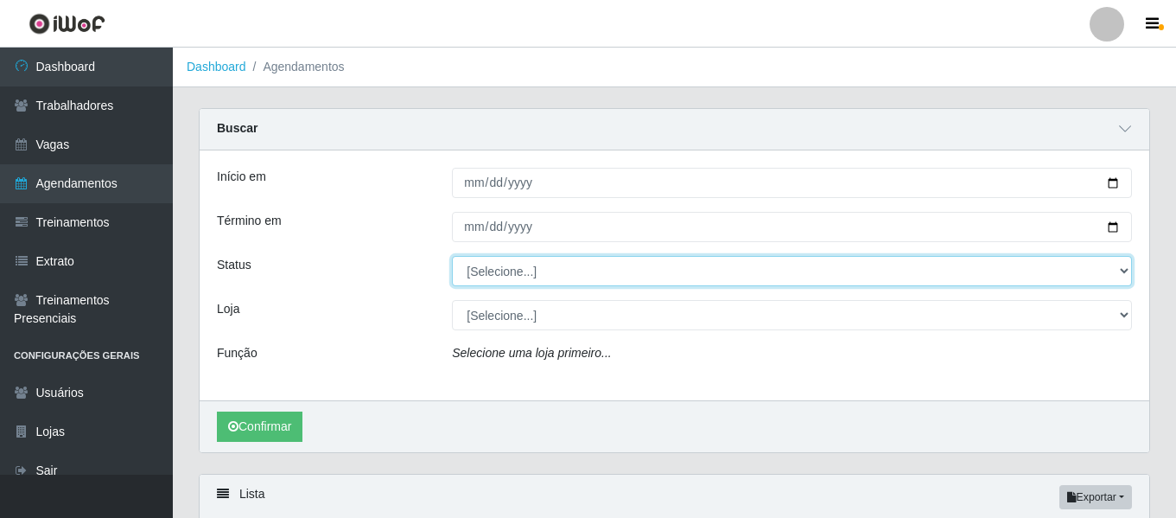
click at [506, 268] on select "[Selecione...] AGENDADO AGUARDANDO LIBERAR EM ANDAMENTO EM REVISÃO FINALIZADO C…" at bounding box center [792, 271] width 680 height 30
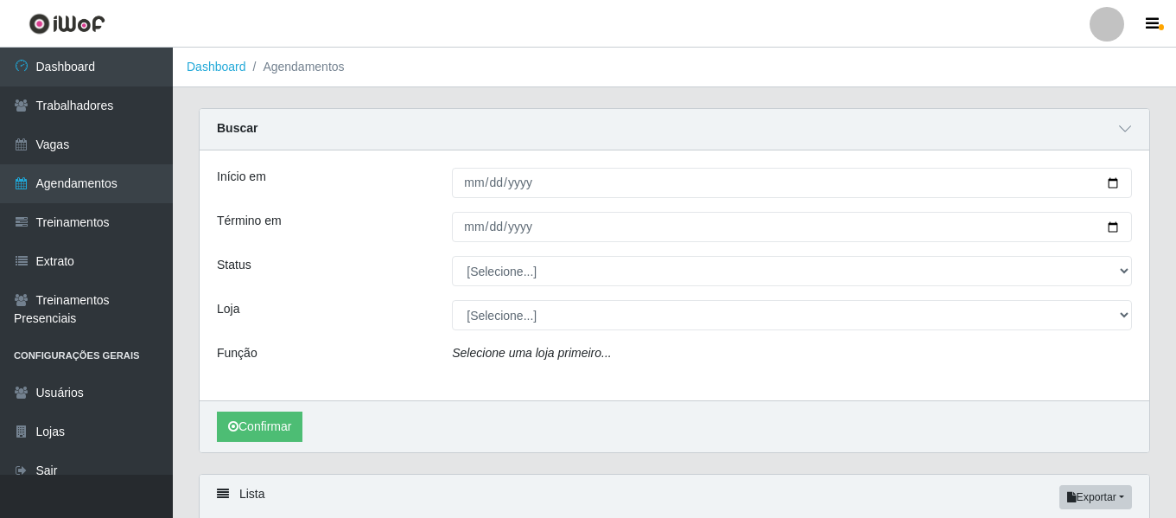
click at [321, 240] on div "Término em" at bounding box center [321, 227] width 235 height 30
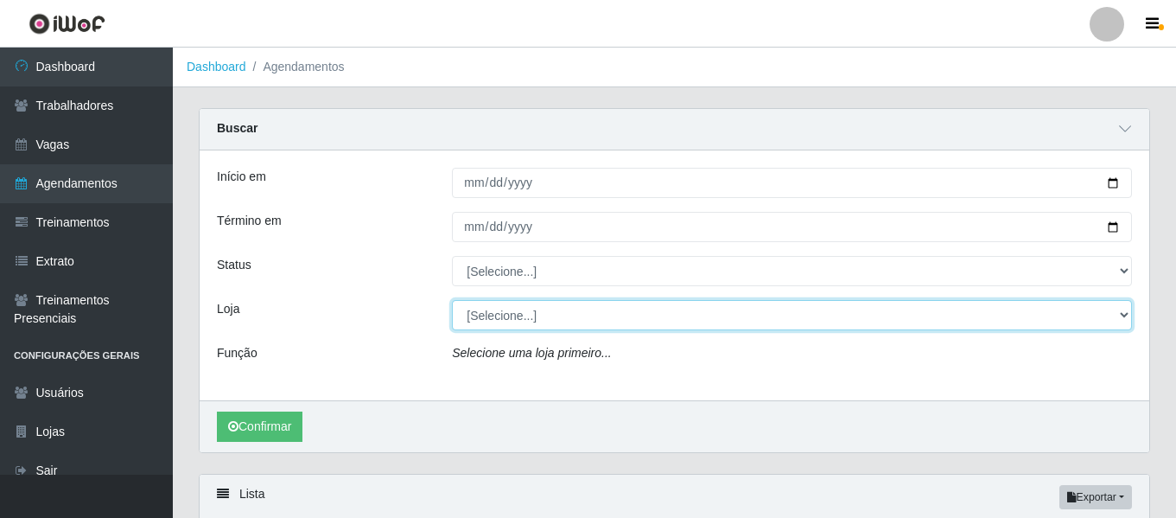
click at [507, 320] on select "[Selecione...] Rede Compras - CD Logistica Rede Compras Supermercados - LOJA 1 …" at bounding box center [792, 315] width 680 height 30
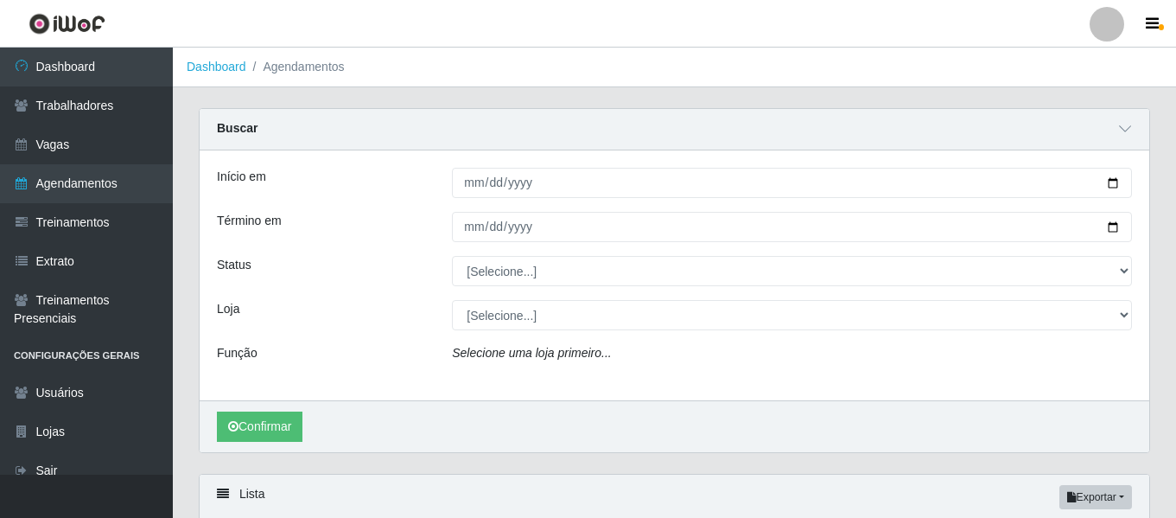
click at [269, 294] on div "Início em Término em Status [Selecione...] AGENDADO AGUARDANDO LIBERAR EM ANDAM…" at bounding box center [675, 275] width 950 height 250
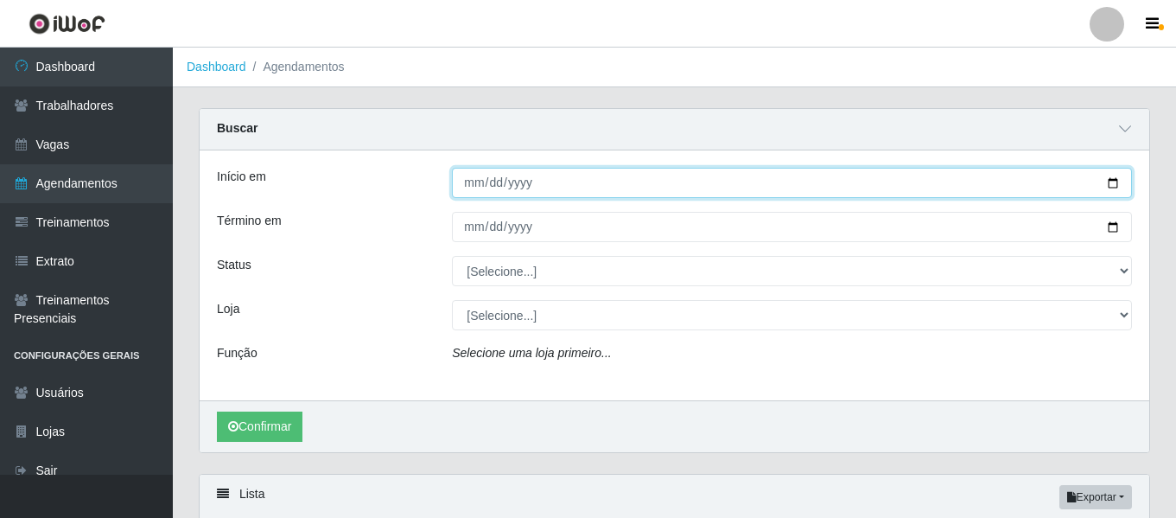
click at [468, 180] on input "Início em" at bounding box center [792, 183] width 680 height 30
type input "2025-08-27"
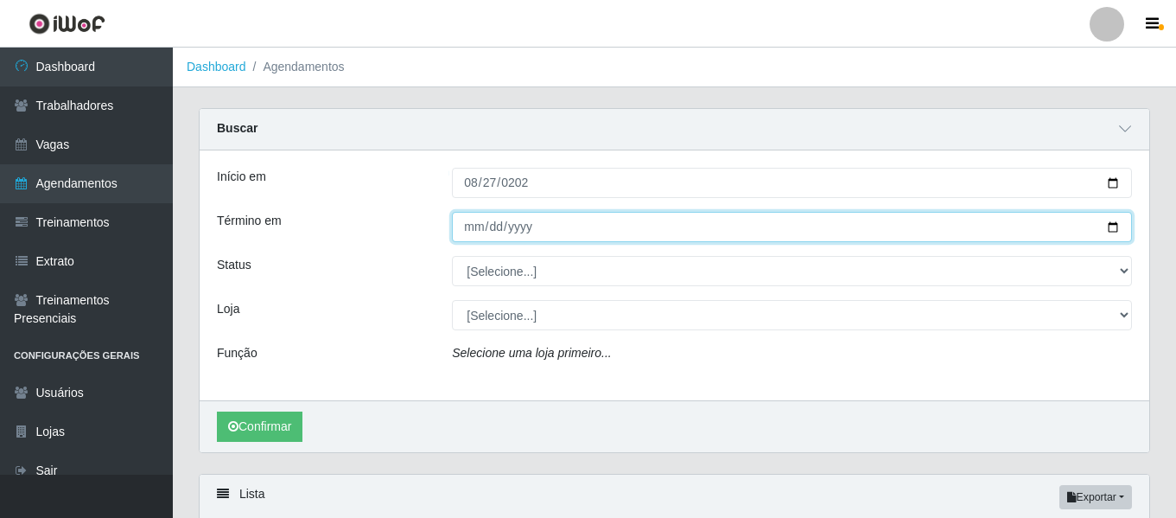
click at [469, 229] on input "Término em" at bounding box center [792, 227] width 680 height 30
type input "2025-08-27"
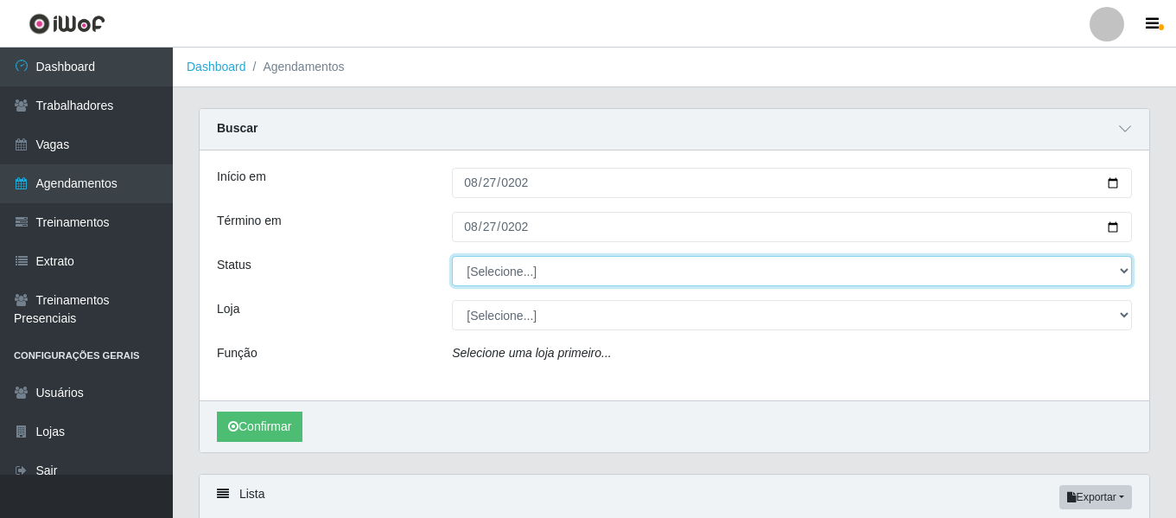
click at [515, 267] on select "[Selecione...] AGENDADO AGUARDANDO LIBERAR EM ANDAMENTO EM REVISÃO FINALIZADO C…" at bounding box center [792, 271] width 680 height 30
select select "FINALIZADO"
click at [452, 257] on select "[Selecione...] AGENDADO AGUARDANDO LIBERAR EM ANDAMENTO EM REVISÃO FINALIZADO C…" at bounding box center [792, 271] width 680 height 30
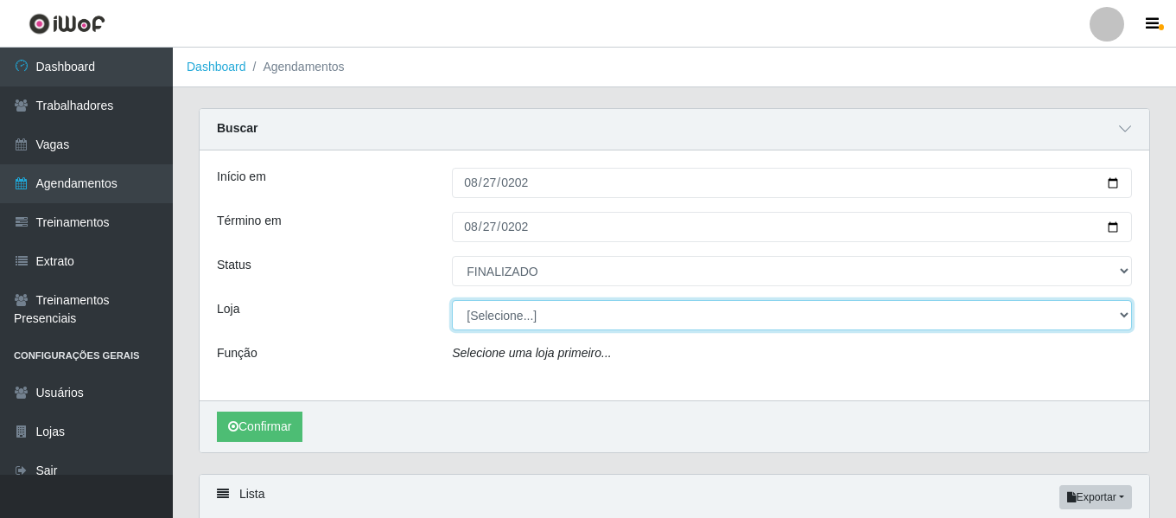
click at [470, 315] on select "[Selecione...] Rede Compras - CD Logistica Rede Compras Supermercados - LOJA 1 …" at bounding box center [792, 315] width 680 height 30
select select "397"
click at [452, 301] on select "[Selecione...] Rede Compras - CD Logistica Rede Compras Supermercados - LOJA 1 …" at bounding box center [792, 315] width 680 height 30
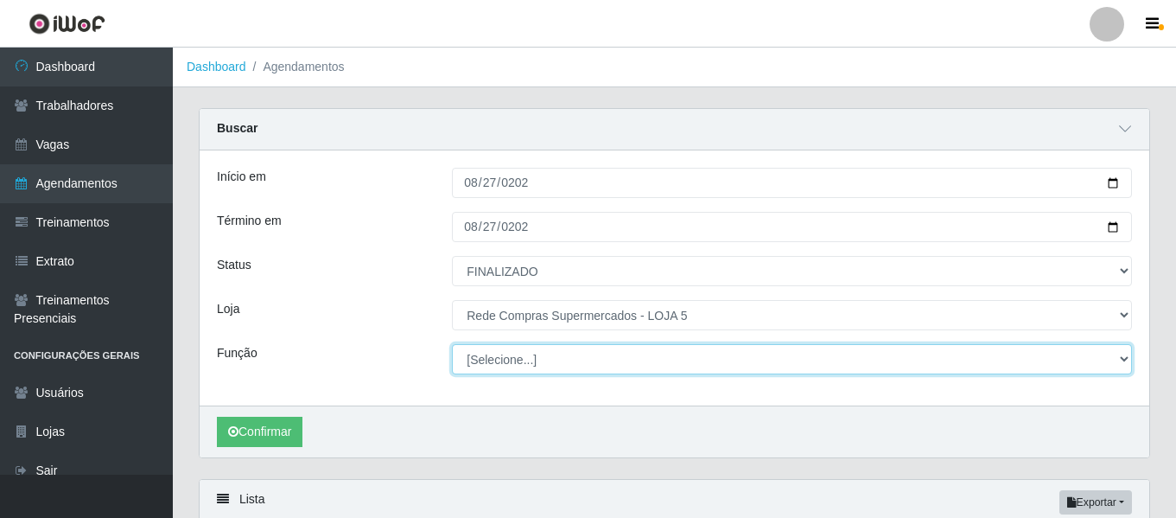
drag, startPoint x: 529, startPoint y: 347, endPoint x: 509, endPoint y: 355, distance: 21.3
click at [509, 355] on select "[Selecione...] ASG ASG + ASG ++ Auxiliar de Estacionamento Auxiliar de Estacion…" at bounding box center [792, 359] width 680 height 30
select select "1"
click at [452, 345] on select "[Selecione...] ASG ASG + ASG ++ Auxiliar de Estacionamento Auxiliar de Estacion…" at bounding box center [792, 359] width 680 height 30
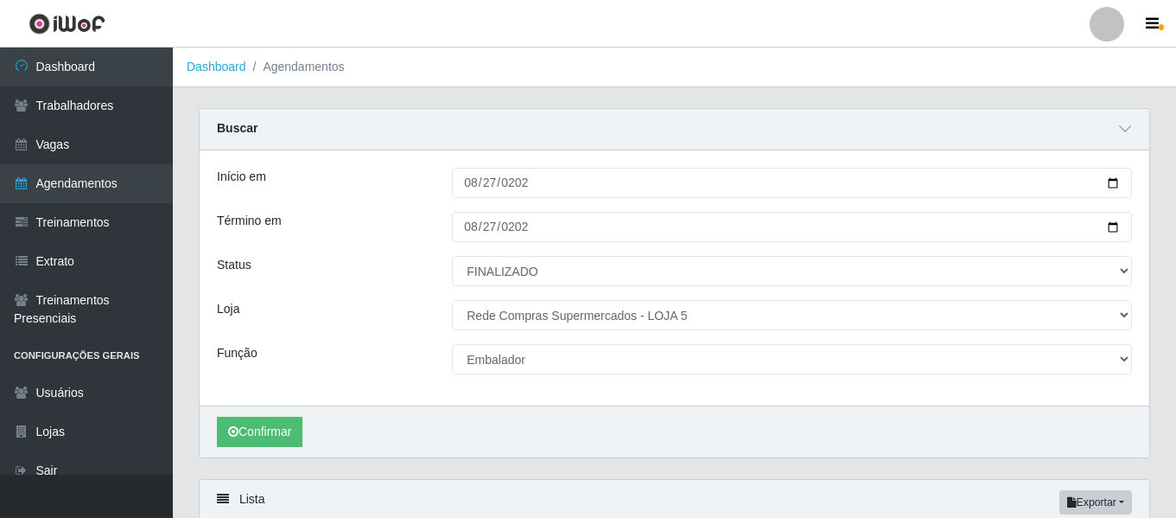
click at [375, 235] on div "Término em" at bounding box center [321, 227] width 235 height 30
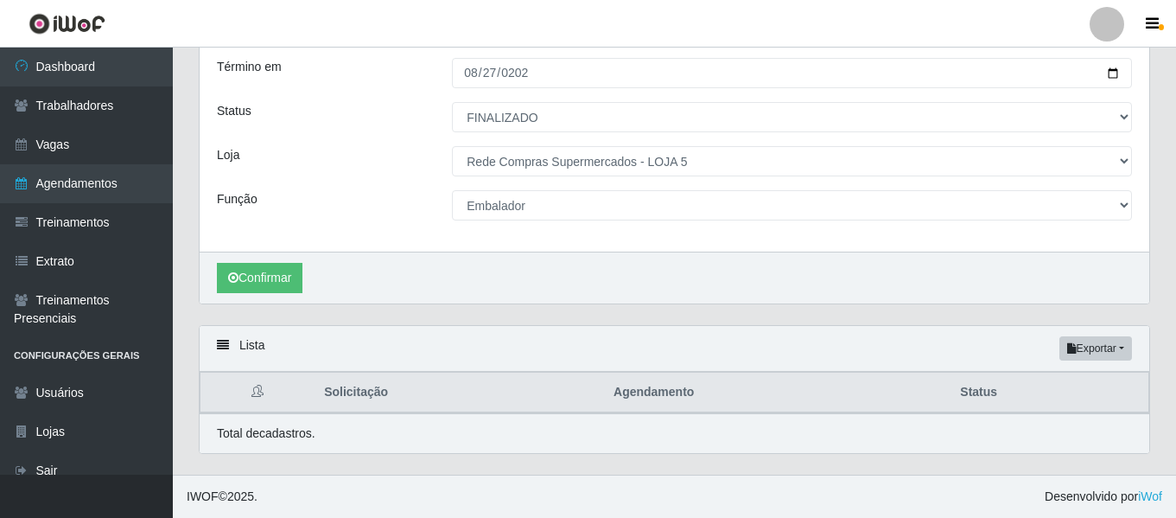
scroll to position [155, 0]
click at [277, 280] on button "Confirmar" at bounding box center [260, 278] width 86 height 30
click at [277, 264] on button "Confirmar" at bounding box center [260, 278] width 86 height 30
drag, startPoint x: 218, startPoint y: 441, endPoint x: 318, endPoint y: 440, distance: 100.2
click at [318, 440] on div "Total de cadastros." at bounding box center [674, 433] width 915 height 18
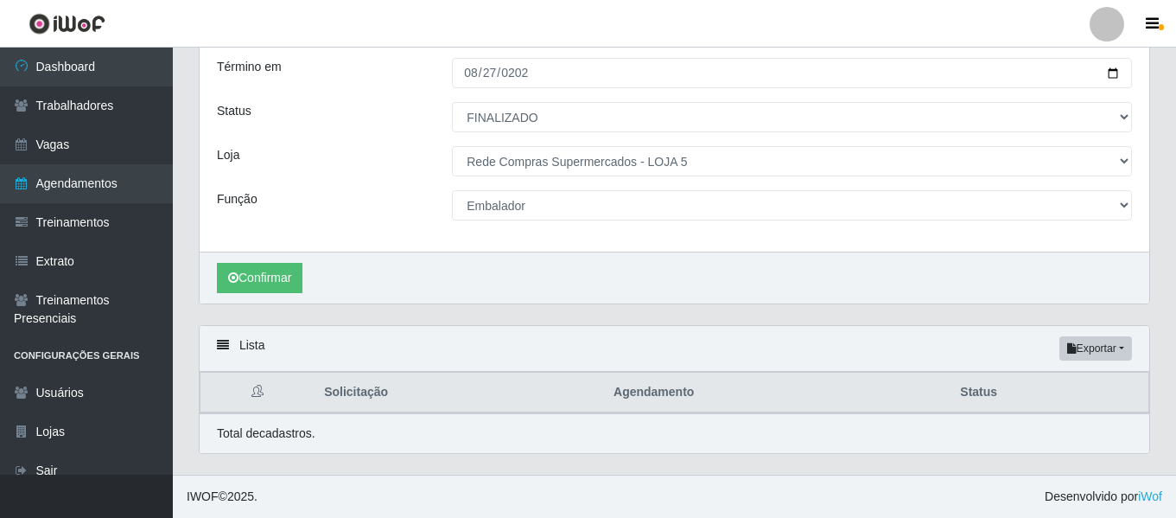
click at [353, 440] on div "Total de cadastros." at bounding box center [674, 433] width 915 height 18
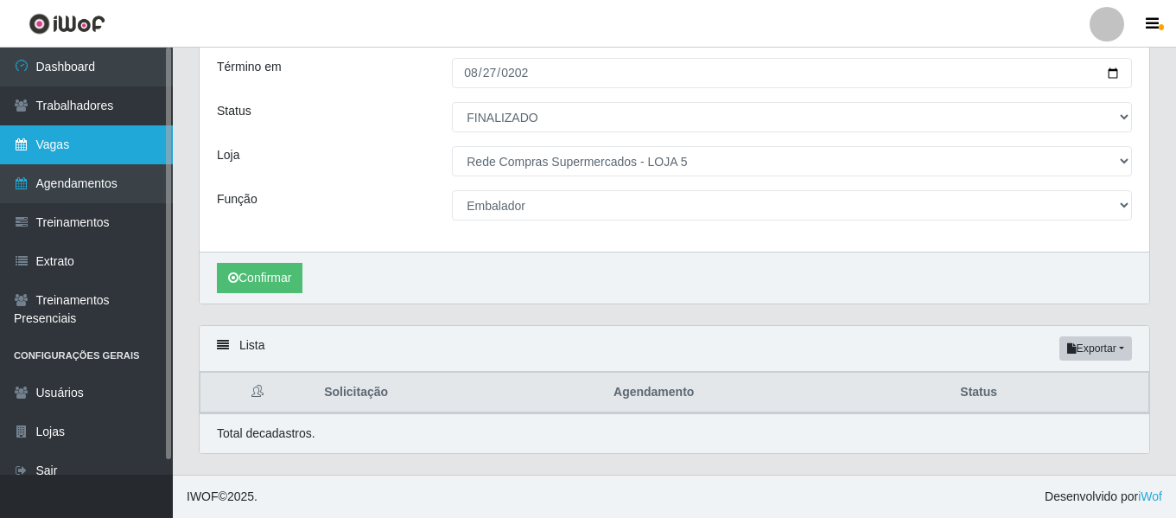
click at [78, 139] on link "Vagas" at bounding box center [86, 144] width 173 height 39
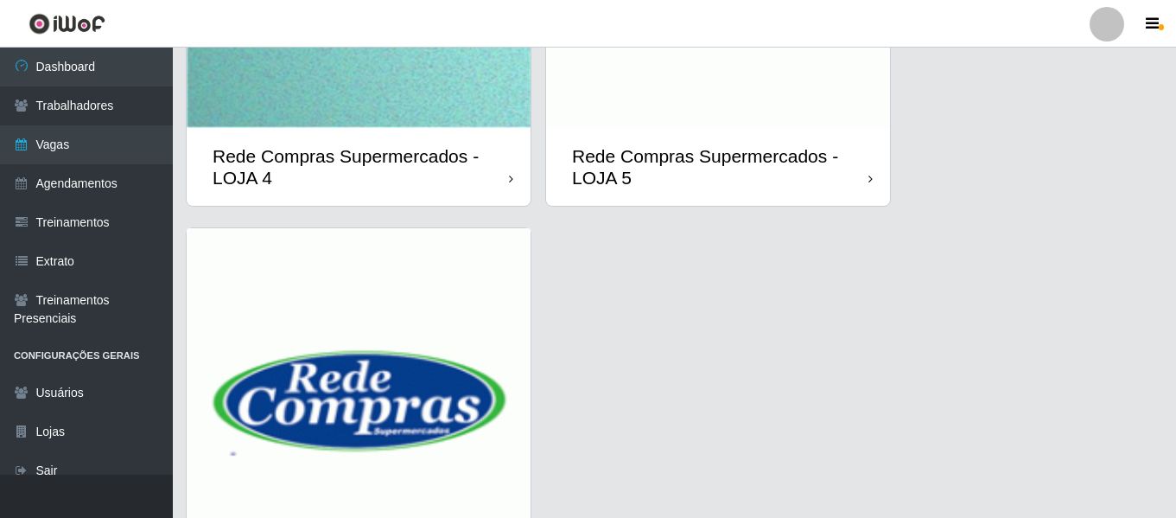
scroll to position [1151, 0]
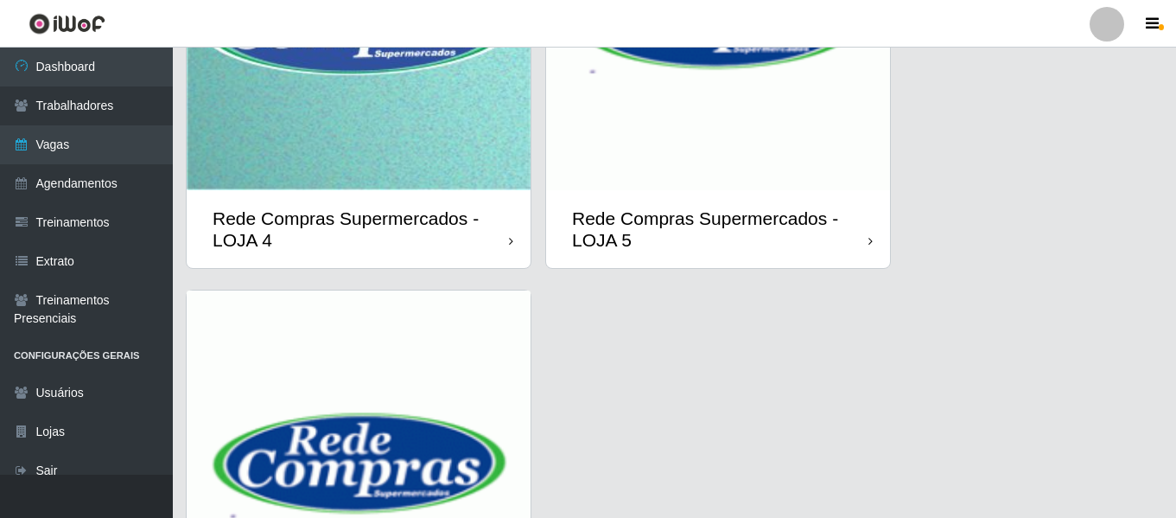
click at [698, 173] on img at bounding box center [718, 18] width 344 height 344
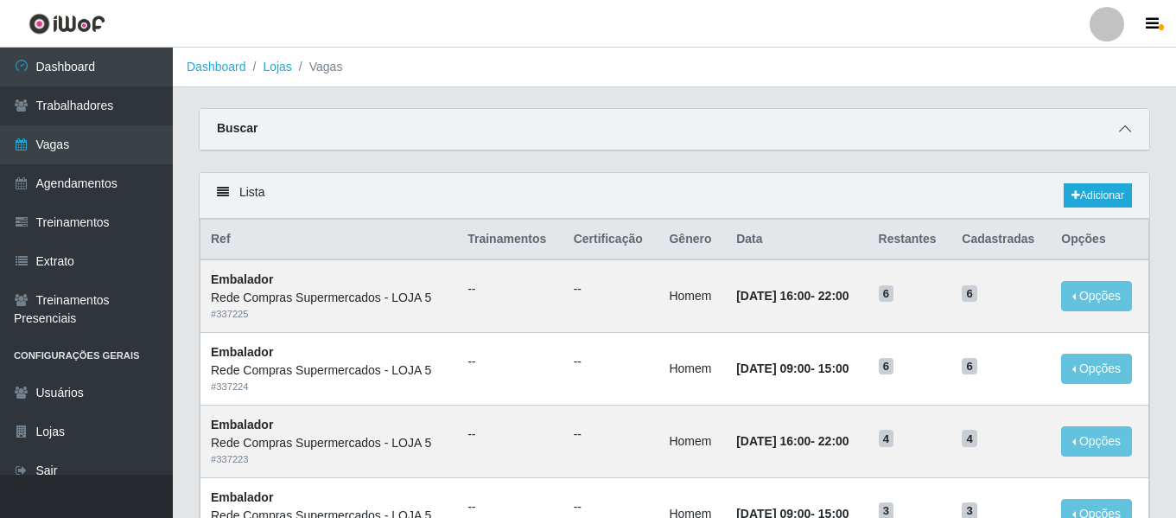
click at [1128, 127] on icon at bounding box center [1125, 129] width 12 height 12
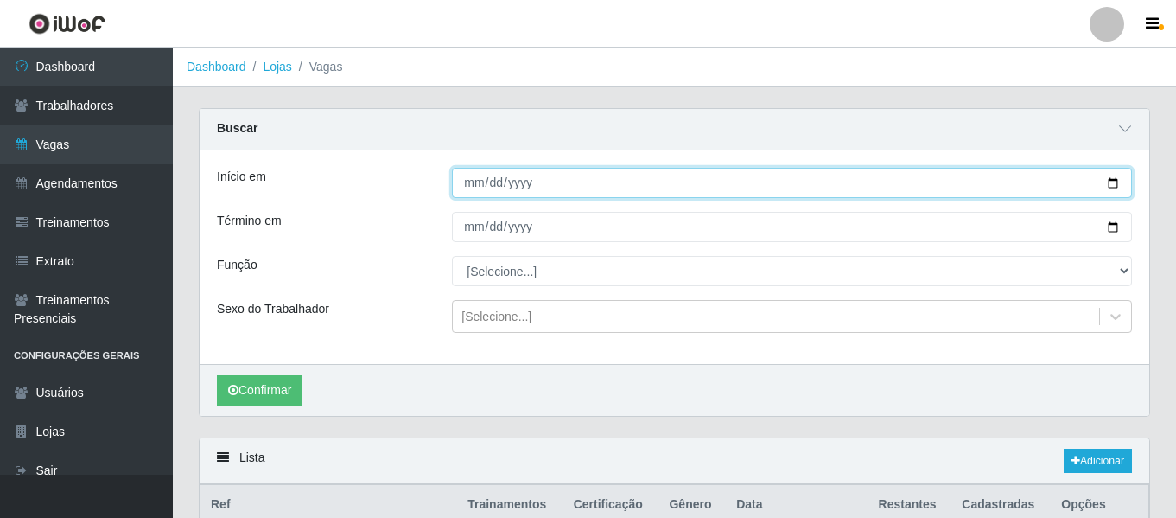
click at [477, 192] on input "Início em" at bounding box center [792, 183] width 680 height 30
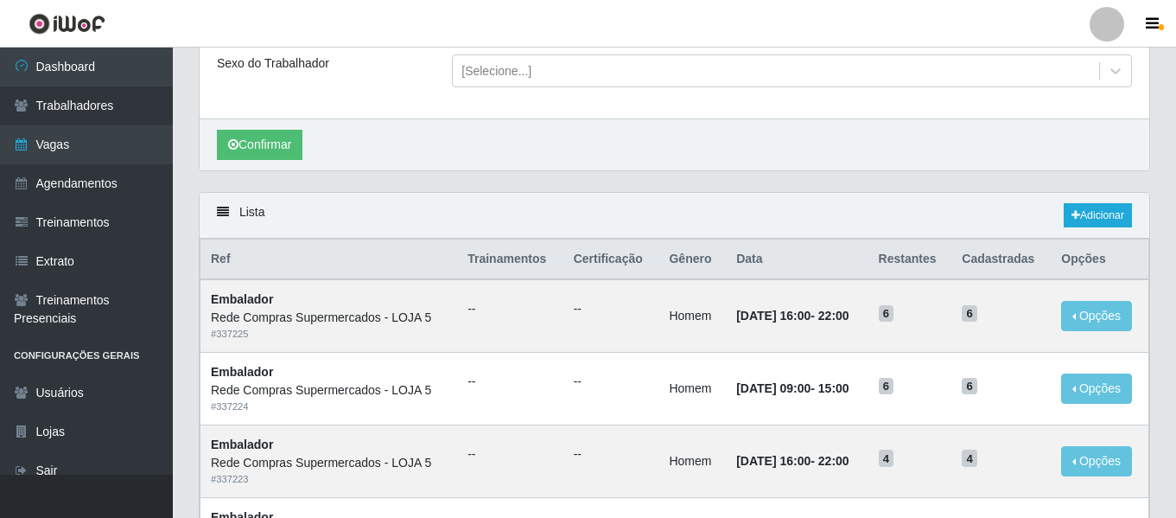
scroll to position [346, 0]
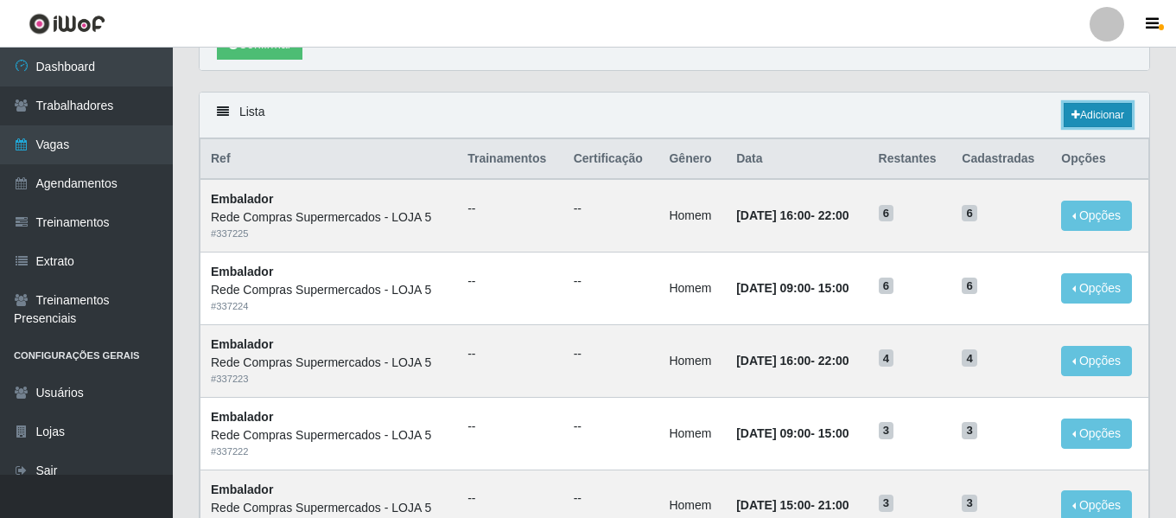
click at [1073, 112] on icon at bounding box center [1076, 115] width 9 height 10
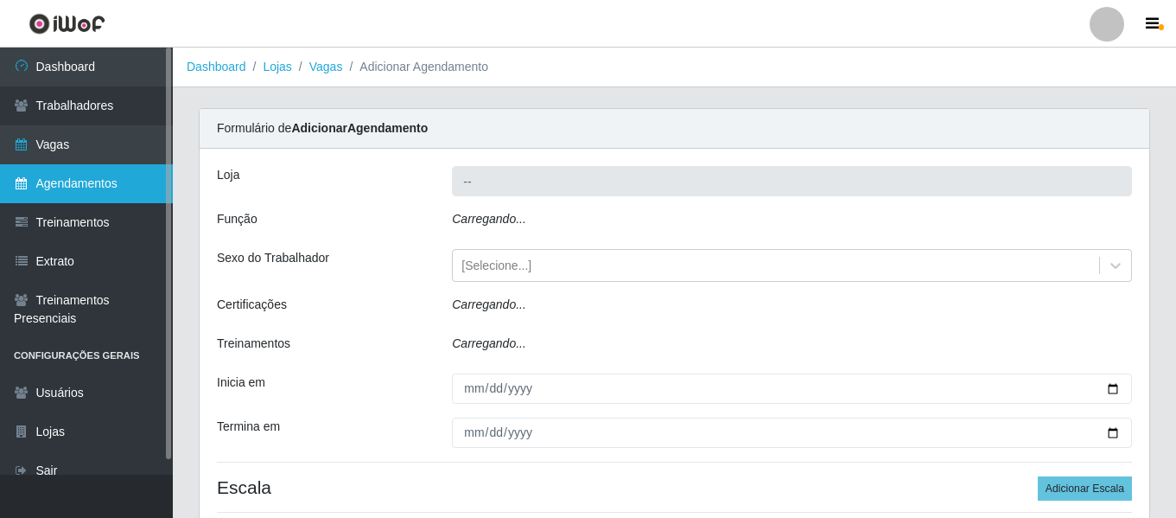
type input "Rede Compras Supermercados - LOJA 5"
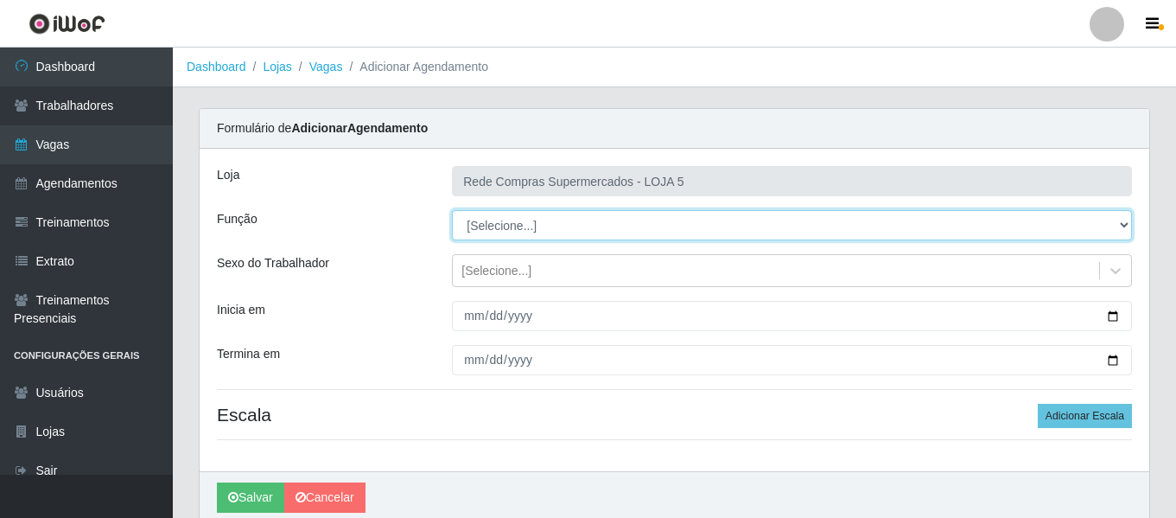
click at [518, 224] on select "[Selecione...] ASG ASG + ASG ++ Auxiliar de Estacionamento Auxiliar de Estacion…" at bounding box center [792, 225] width 680 height 30
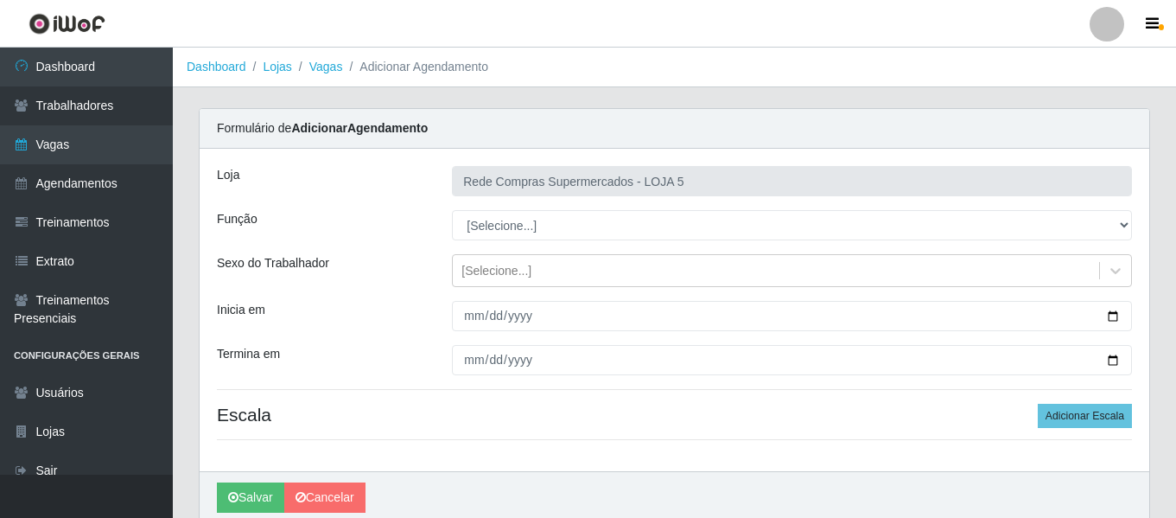
click at [315, 213] on div "Função" at bounding box center [321, 225] width 235 height 30
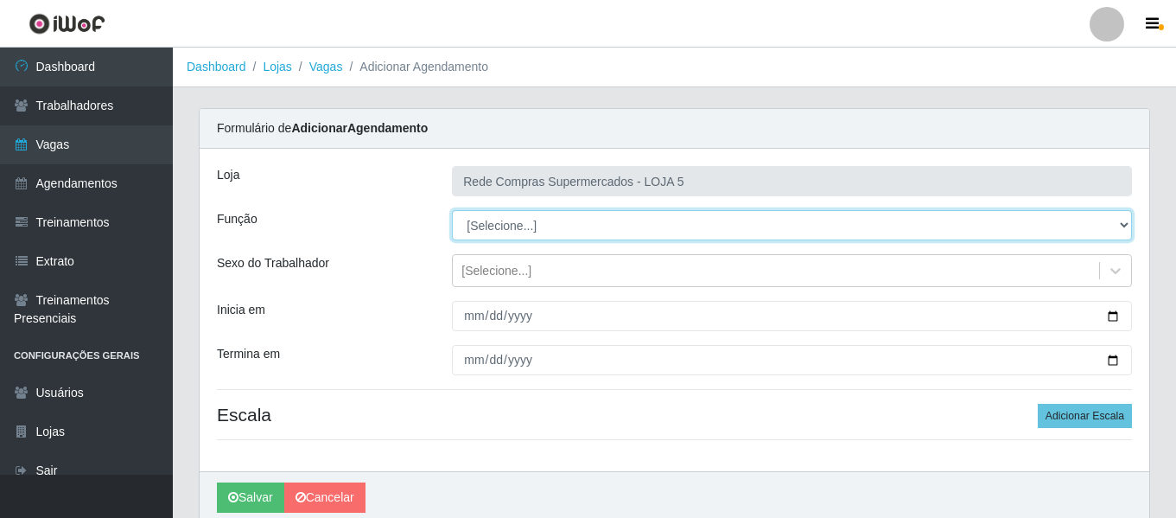
click at [520, 222] on select "[Selecione...] ASG ASG + ASG ++ Auxiliar de Estacionamento Auxiliar de Estacion…" at bounding box center [792, 225] width 680 height 30
select select "1"
click at [452, 210] on select "[Selecione...] ASG ASG + ASG ++ Auxiliar de Estacionamento Auxiliar de Estacion…" at bounding box center [792, 225] width 680 height 30
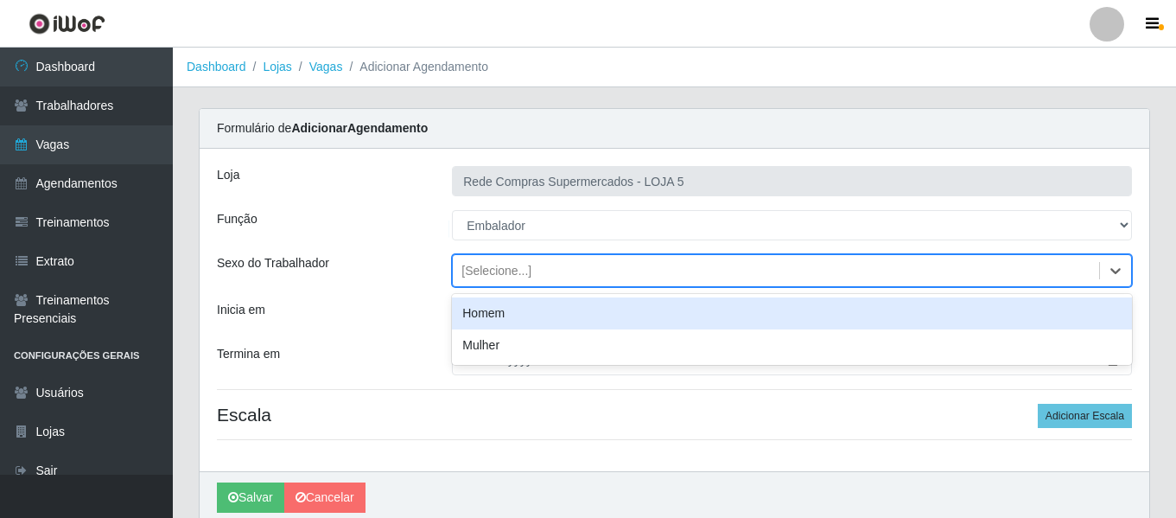
click at [518, 268] on div "[Selecione...]" at bounding box center [496, 271] width 70 height 18
click at [518, 313] on div "Homem" at bounding box center [792, 313] width 680 height 32
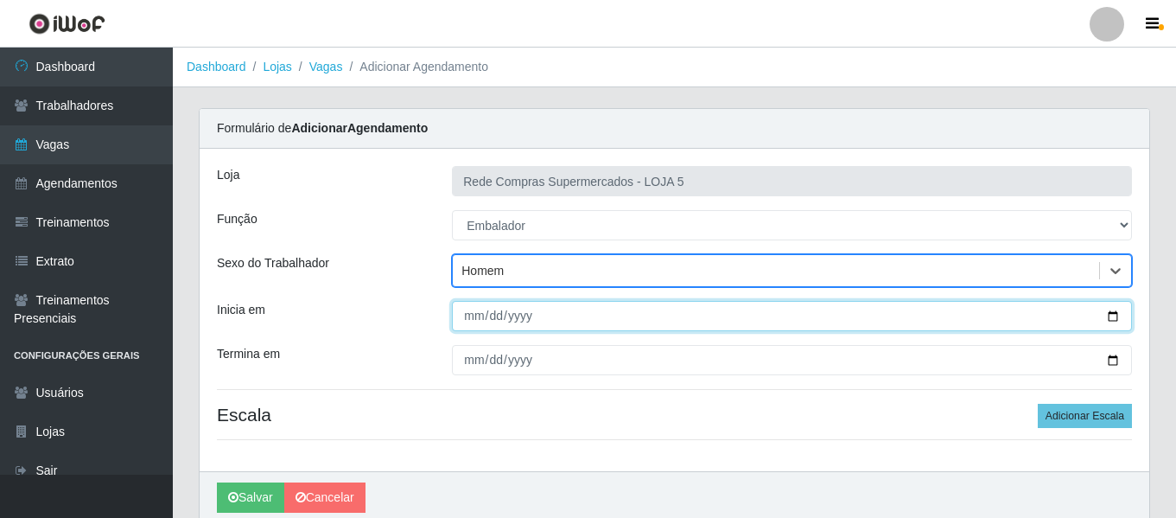
click at [460, 317] on input "Inicia em" at bounding box center [792, 316] width 680 height 30
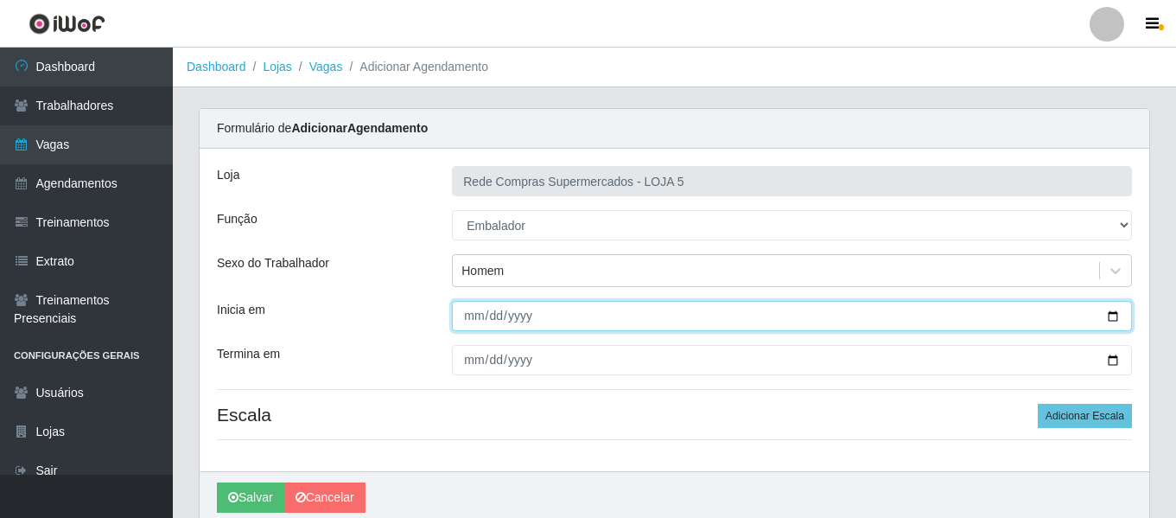
click at [472, 325] on input "Inicia em" at bounding box center [792, 316] width 680 height 30
type input "2025-08-29"
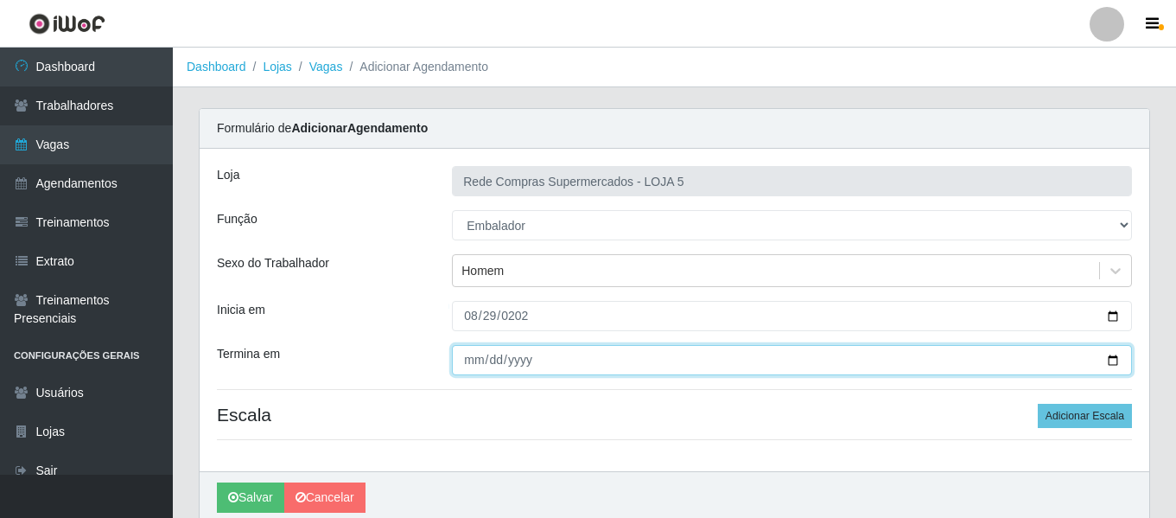
click at [473, 352] on input "Termina em" at bounding box center [792, 360] width 680 height 30
type input "0020-02-29"
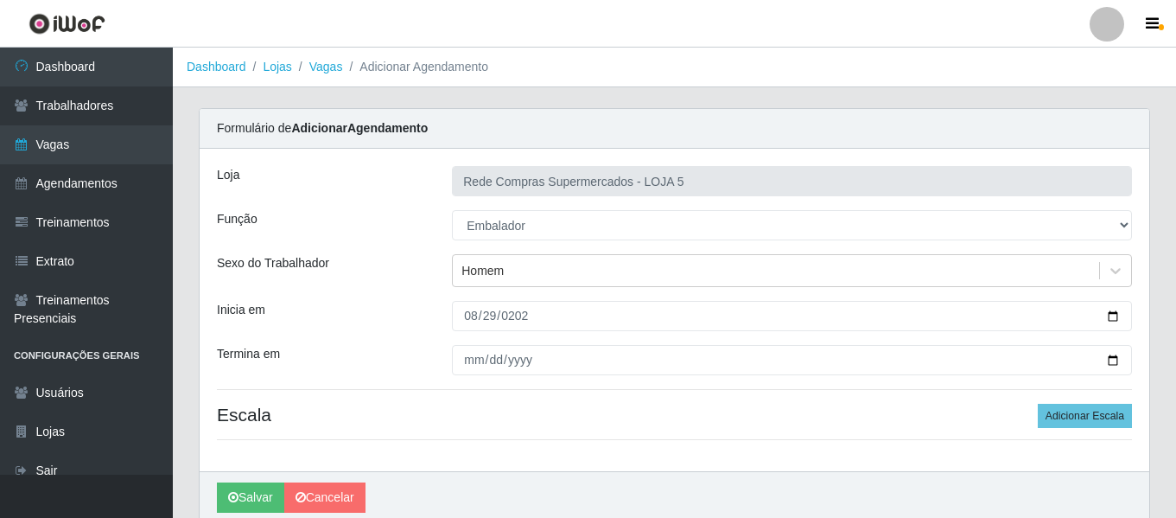
click at [383, 403] on div "Loja Rede Compras Supermercados - LOJA 5 Função [Selecione...] ASG ASG + ASG ++…" at bounding box center [675, 310] width 950 height 322
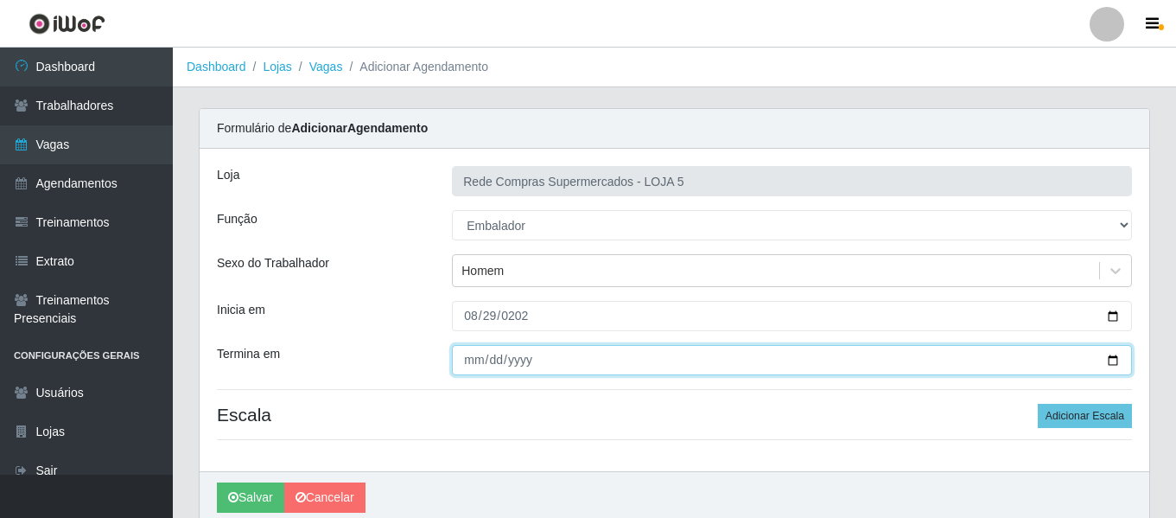
click at [496, 353] on input "Termina em" at bounding box center [792, 360] width 680 height 30
type input "2025-08-29"
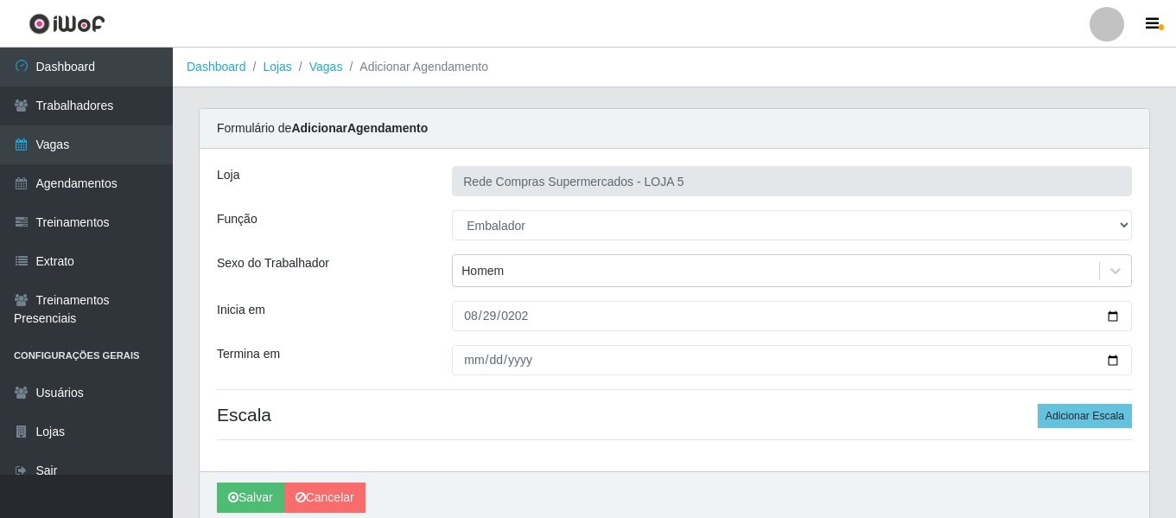
click at [461, 402] on div "Loja Rede Compras Supermercados - LOJA 5 Função [Selecione...] ASG ASG + ASG ++…" at bounding box center [675, 310] width 950 height 322
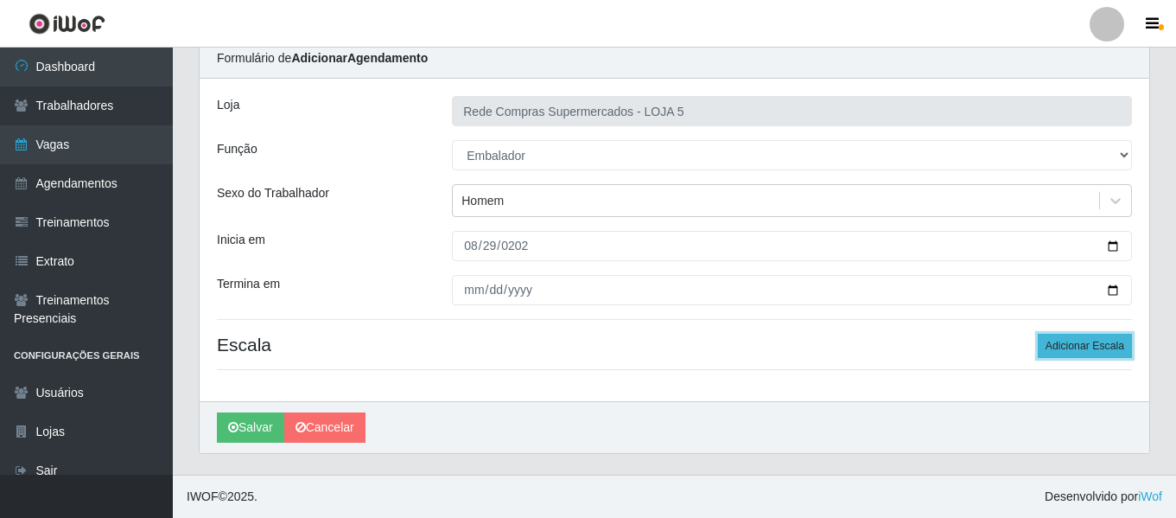
click at [1109, 350] on button "Adicionar Escala" at bounding box center [1085, 346] width 94 height 24
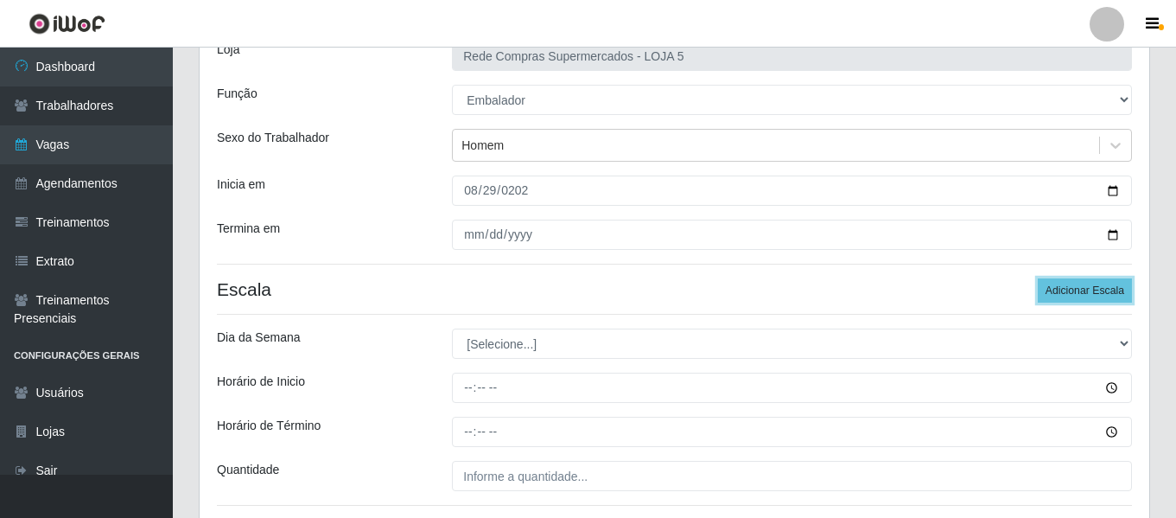
scroll to position [156, 0]
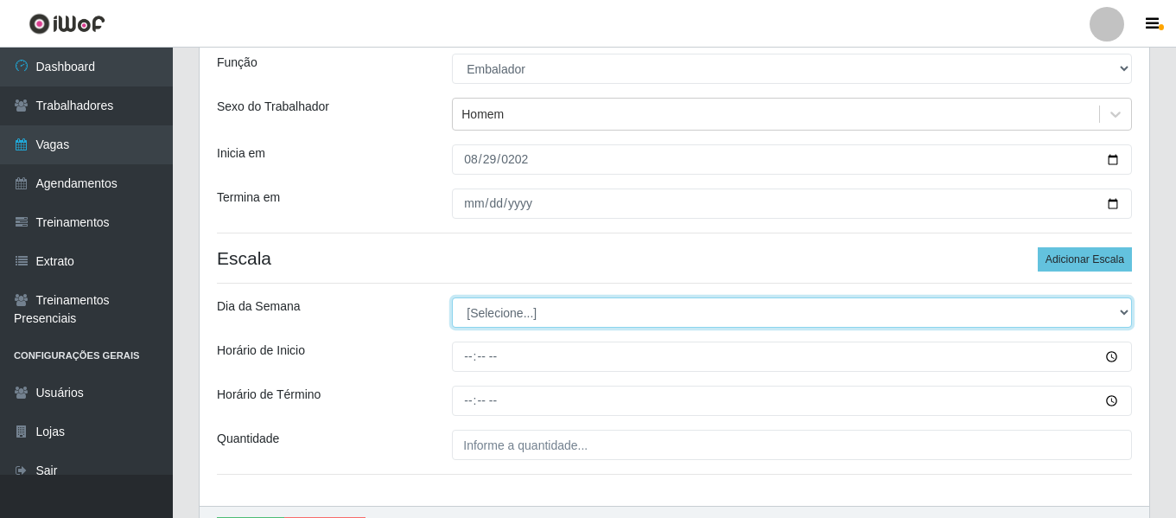
click at [494, 309] on select "[Selecione...] Segunda Terça Quarta Quinta Sexta Sábado Domingo" at bounding box center [792, 312] width 680 height 30
select select "5"
click at [452, 297] on select "[Selecione...] Segunda Terça Quarta Quinta Sexta Sábado Domingo" at bounding box center [792, 312] width 680 height 30
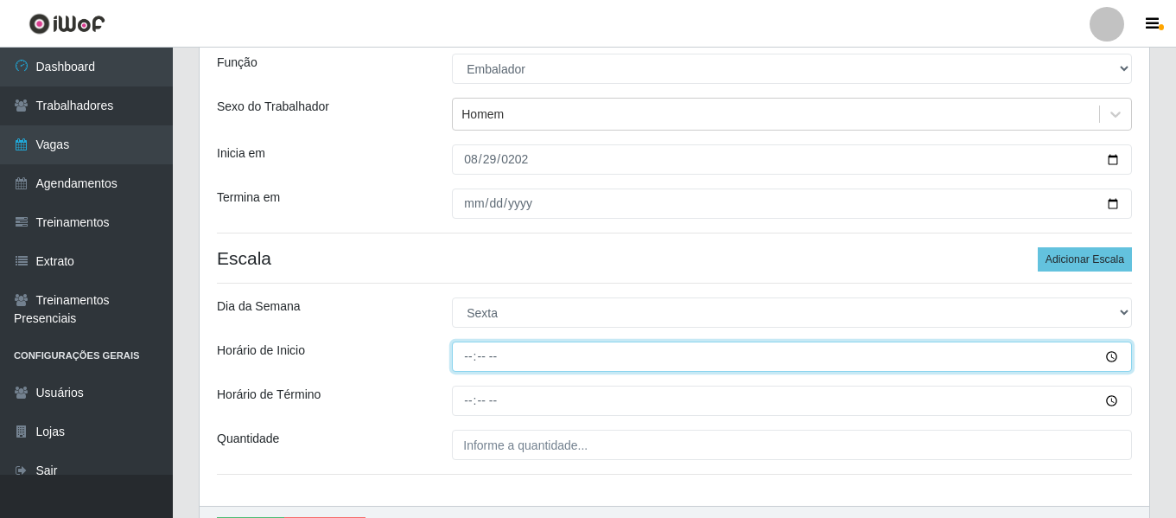
click at [459, 358] on input "Horário de Inicio" at bounding box center [792, 356] width 680 height 30
type input "15:00"
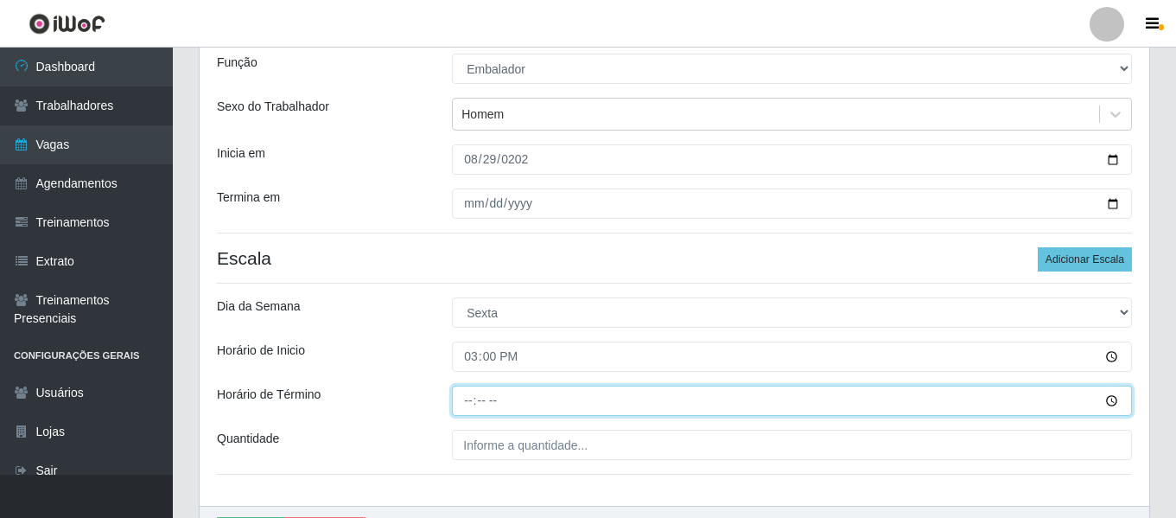
click at [478, 397] on input "Horário de Término" at bounding box center [792, 400] width 680 height 30
click at [471, 409] on input "Horário de Término" at bounding box center [792, 400] width 680 height 30
type input "21:00"
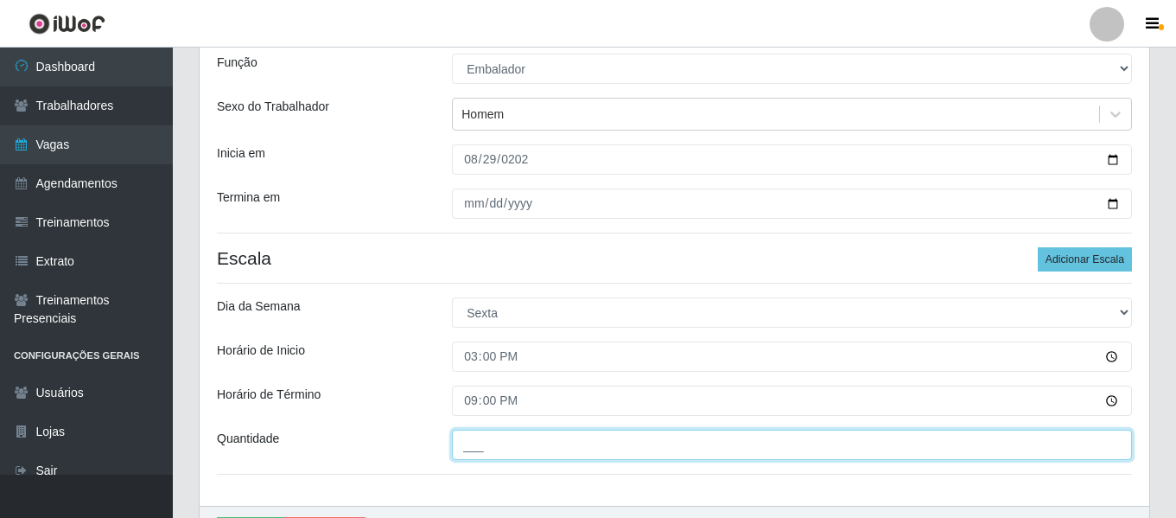
click at [518, 445] on input "___" at bounding box center [792, 444] width 680 height 30
type input "1__"
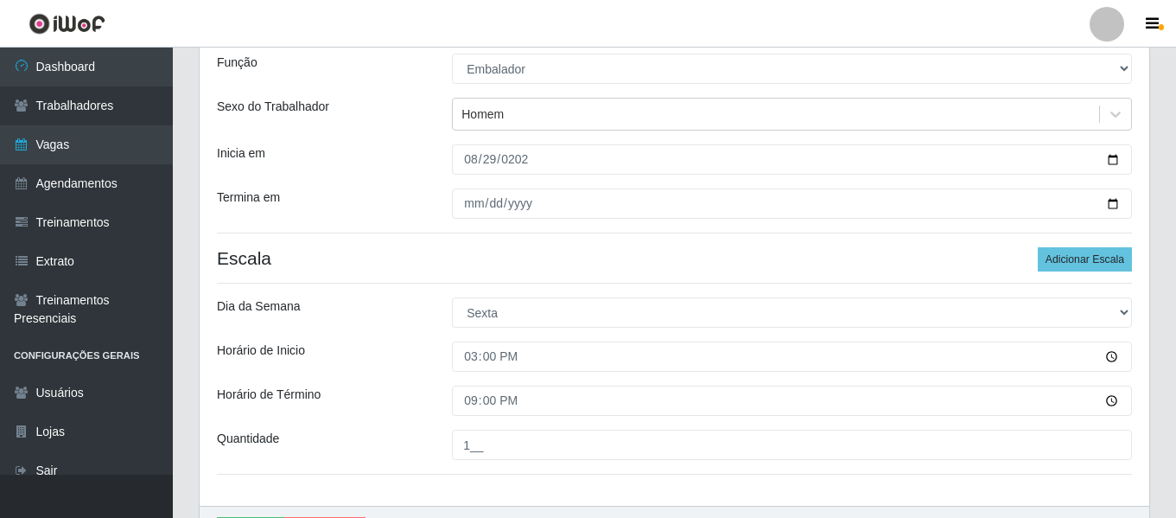
click at [364, 351] on div "Horário de Inicio" at bounding box center [321, 356] width 235 height 30
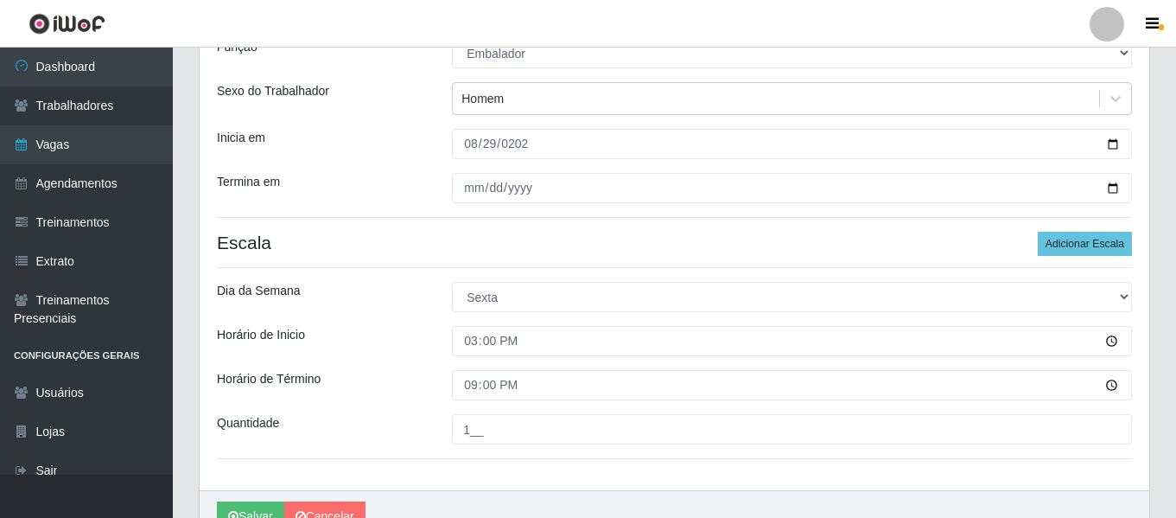
scroll to position [173, 0]
click at [361, 414] on div "Quantidade" at bounding box center [321, 428] width 235 height 30
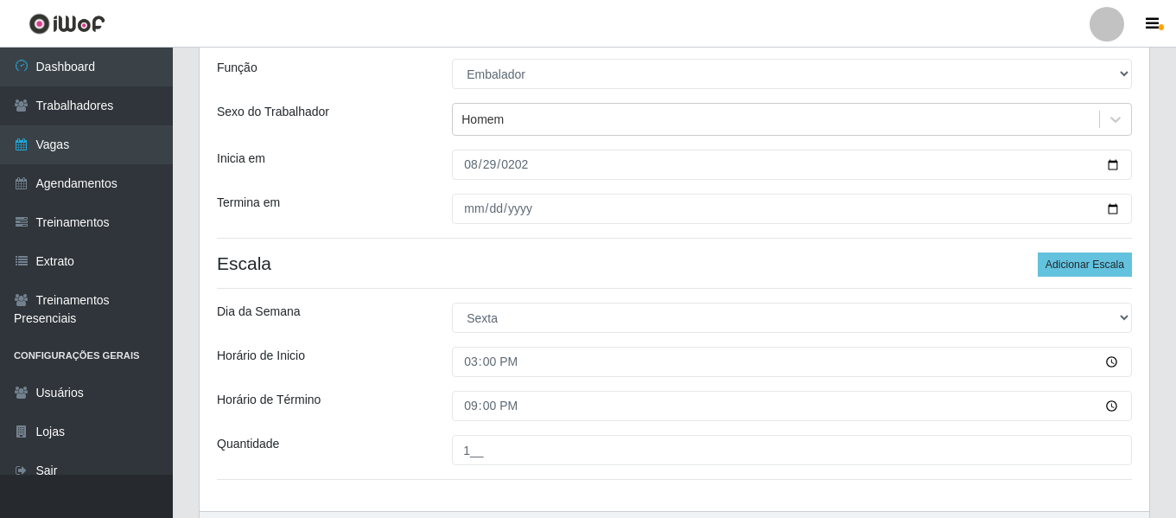
scroll to position [0, 0]
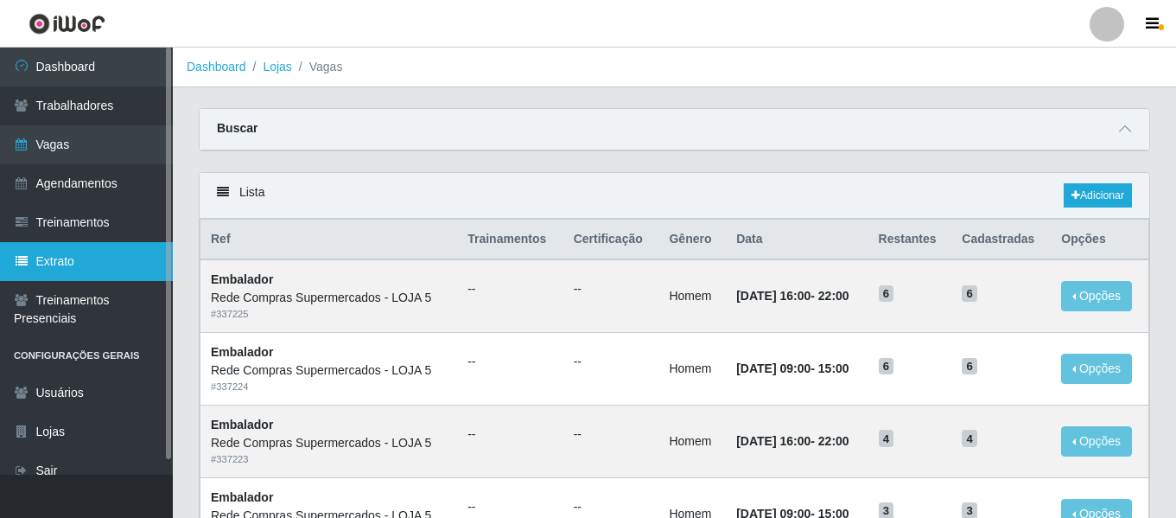
click at [100, 249] on link "Extrato" at bounding box center [86, 261] width 173 height 39
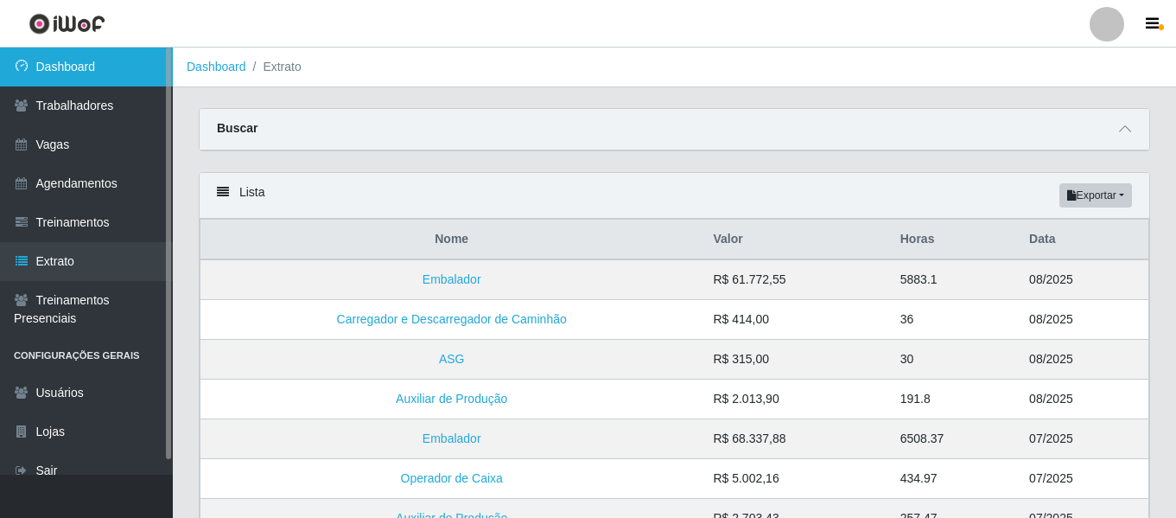
click at [76, 64] on link "Dashboard" at bounding box center [86, 67] width 173 height 39
